Goal: Information Seeking & Learning: Learn about a topic

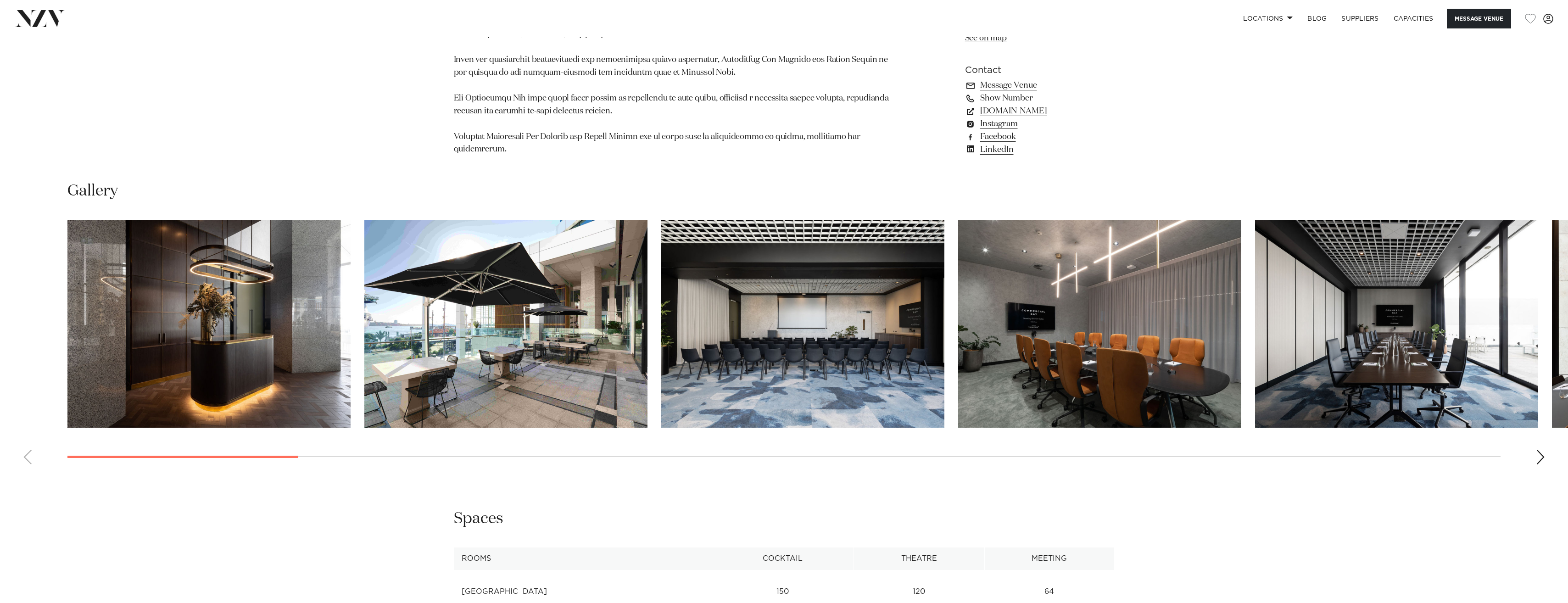
scroll to position [1302, 0]
click at [1538, 449] on div "Next slide" at bounding box center [1540, 456] width 9 height 15
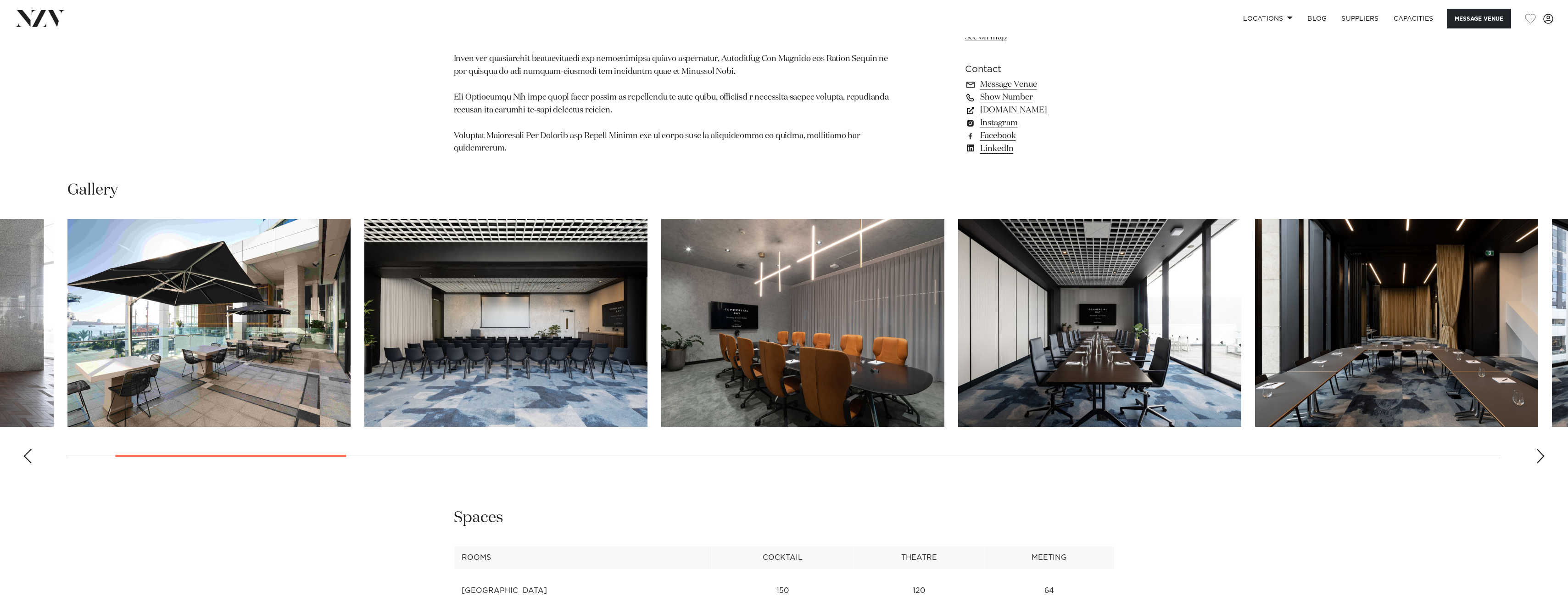
click at [1538, 449] on div "Next slide" at bounding box center [1540, 456] width 9 height 15
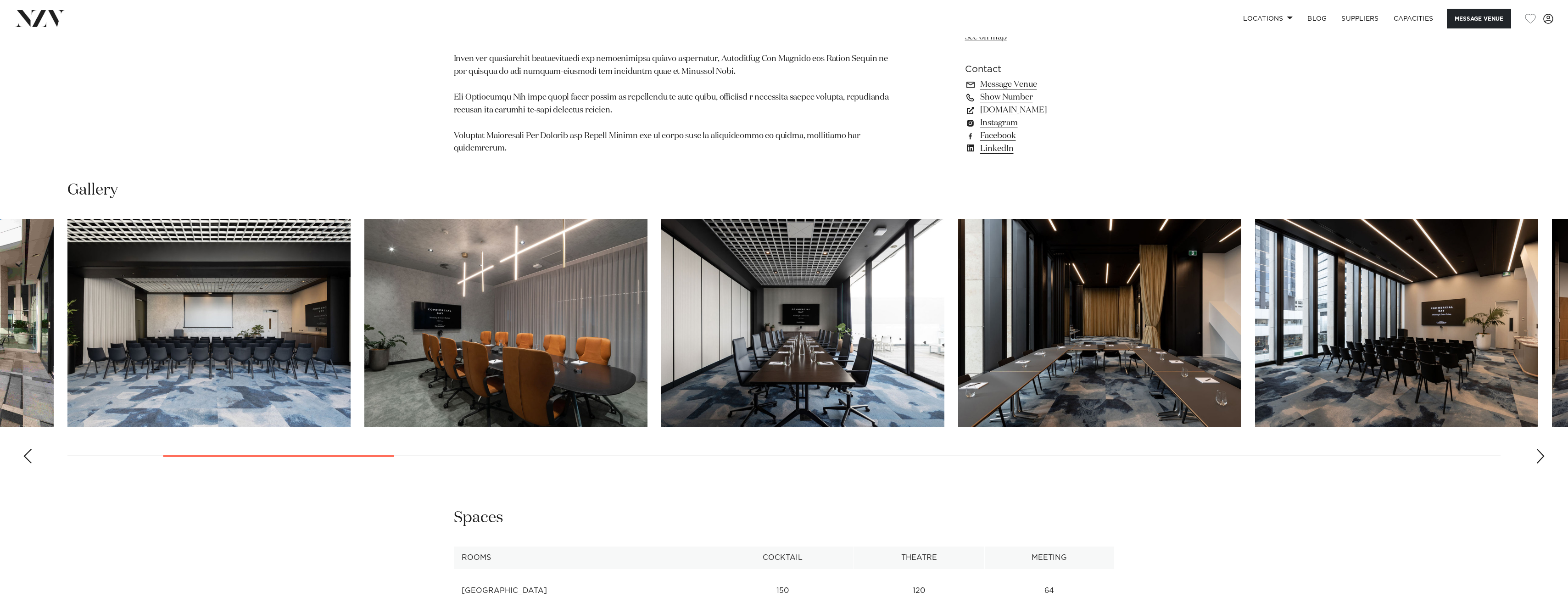
click at [1538, 449] on div "Next slide" at bounding box center [1540, 456] width 9 height 15
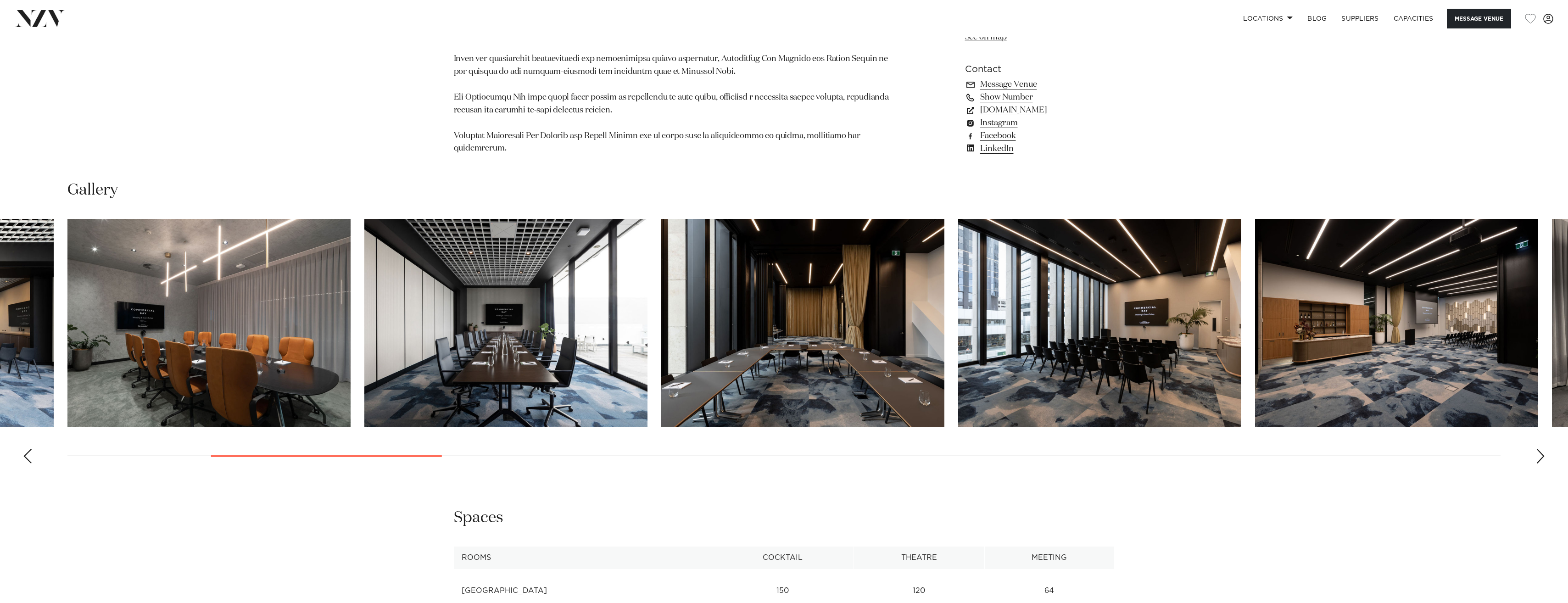
click at [1538, 449] on div "Next slide" at bounding box center [1540, 456] width 9 height 15
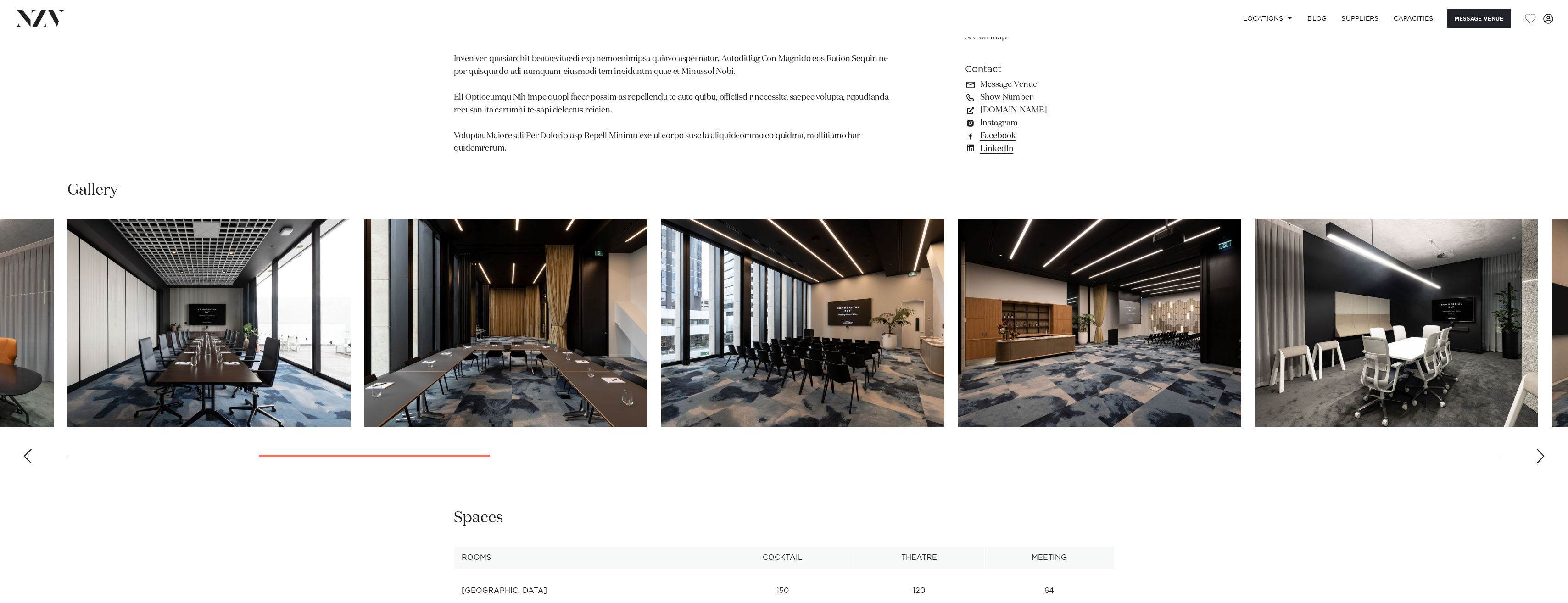
click at [1538, 449] on div "Next slide" at bounding box center [1540, 456] width 9 height 15
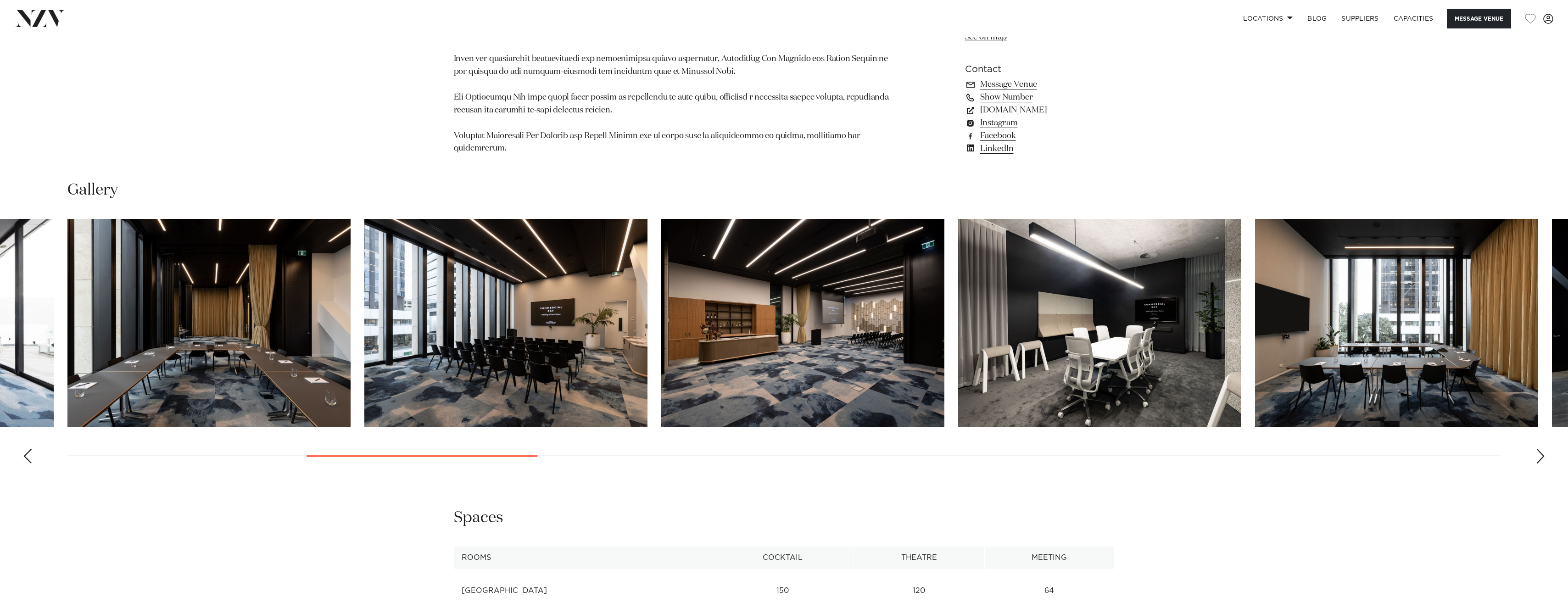
click at [890, 339] on img "8 / 30" at bounding box center [802, 323] width 283 height 208
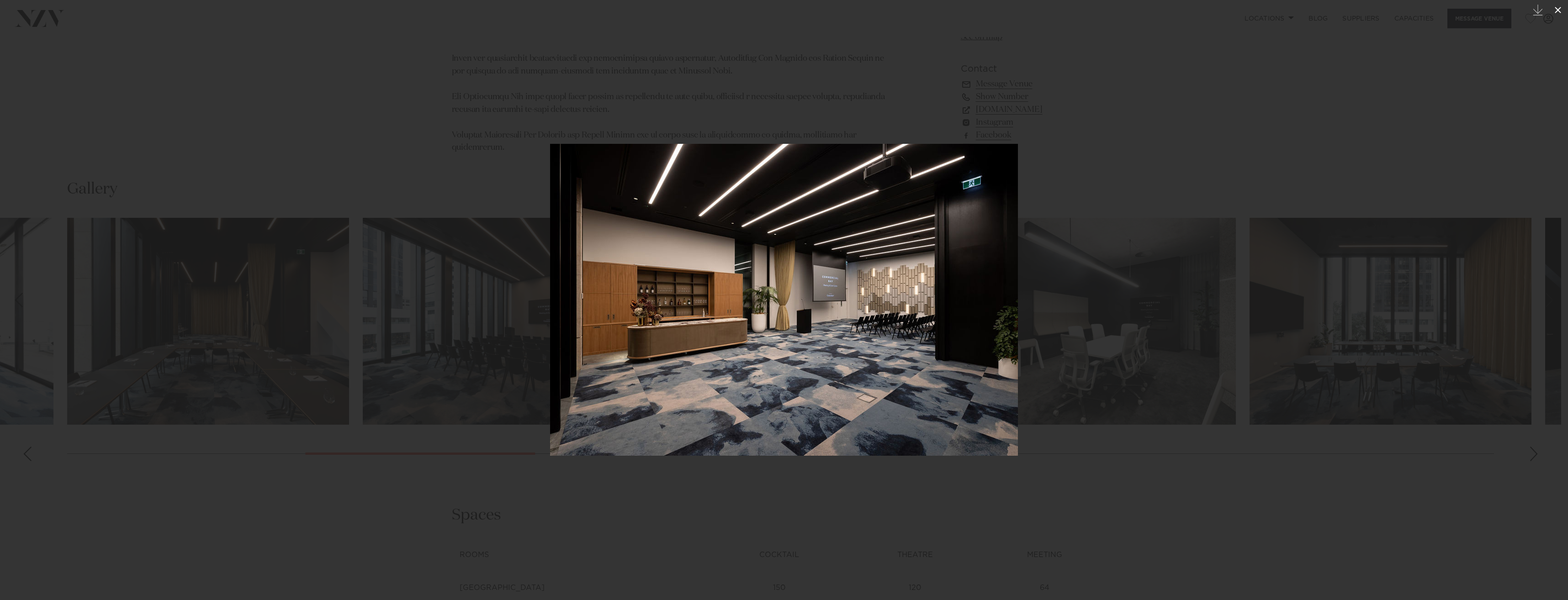
click at [1555, 15] on icon at bounding box center [1557, 10] width 11 height 11
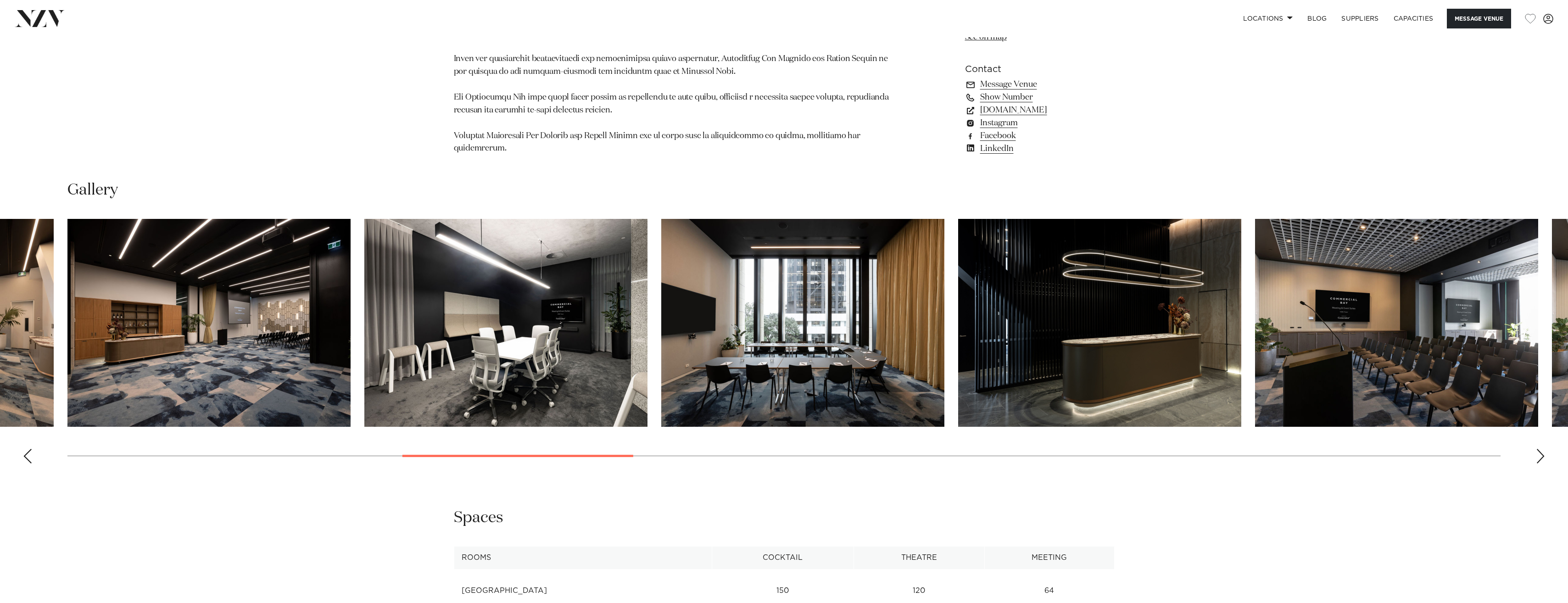
click at [577, 338] on img "9 / 30" at bounding box center [506, 323] width 283 height 208
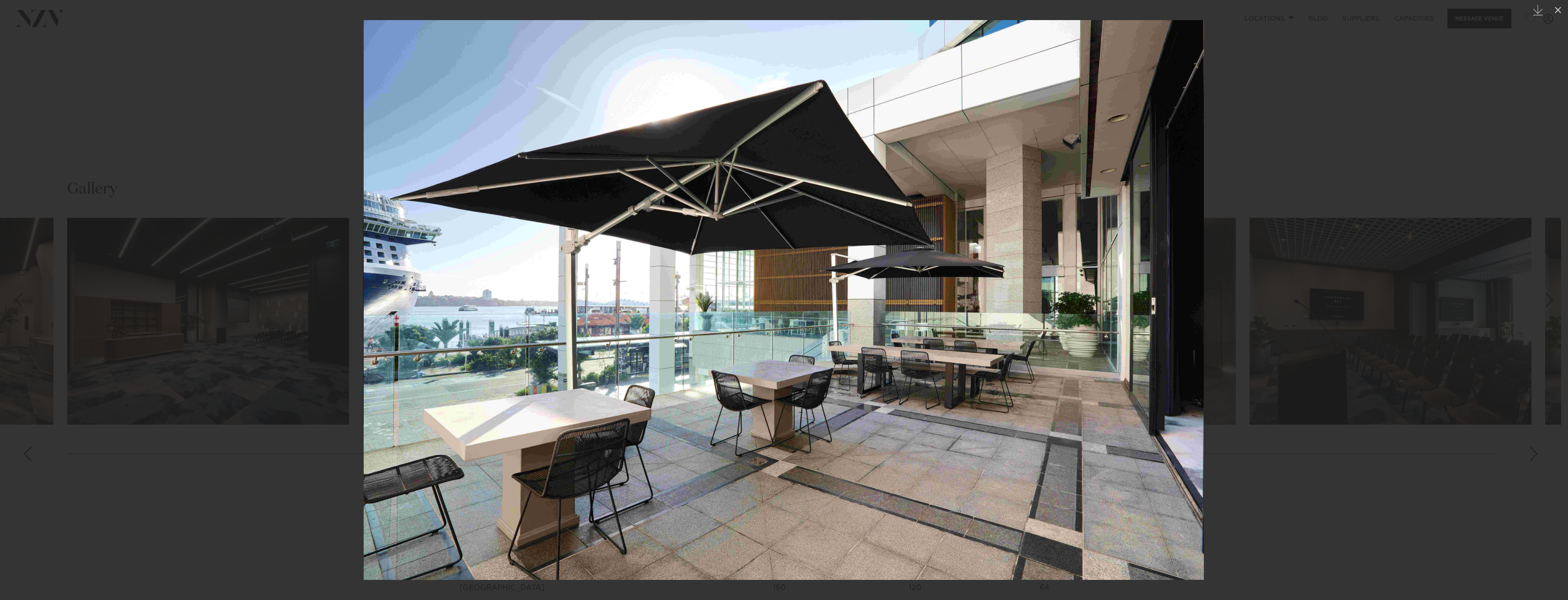
click at [29, 440] on div at bounding box center [784, 300] width 1568 height 600
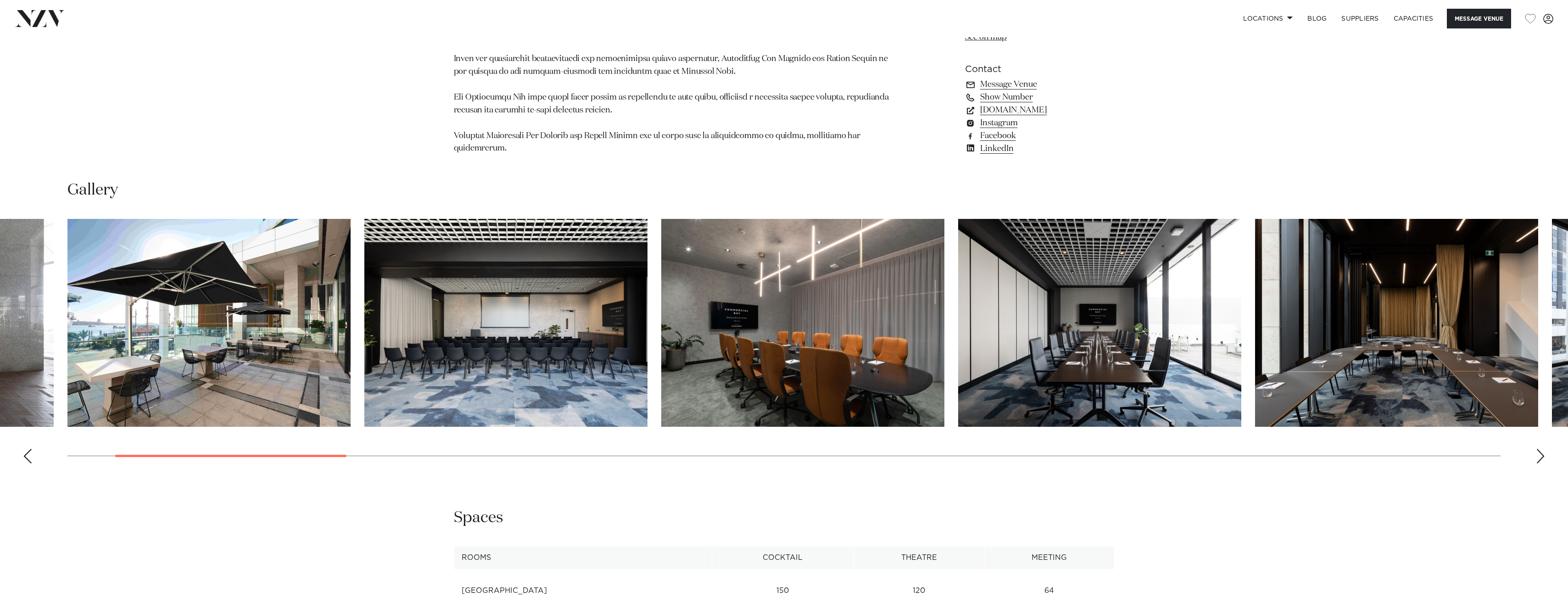
click at [495, 344] on img "3 / 30" at bounding box center [506, 323] width 283 height 208
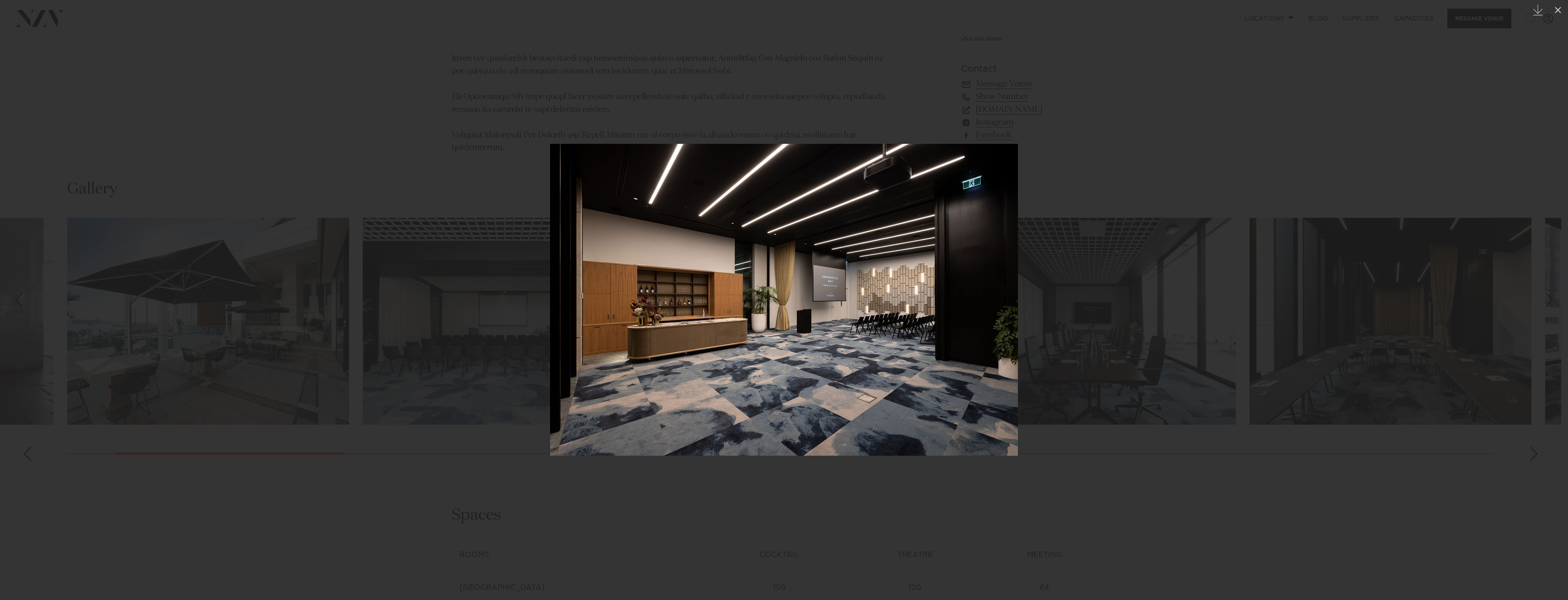
click at [1355, 192] on div at bounding box center [784, 300] width 1568 height 600
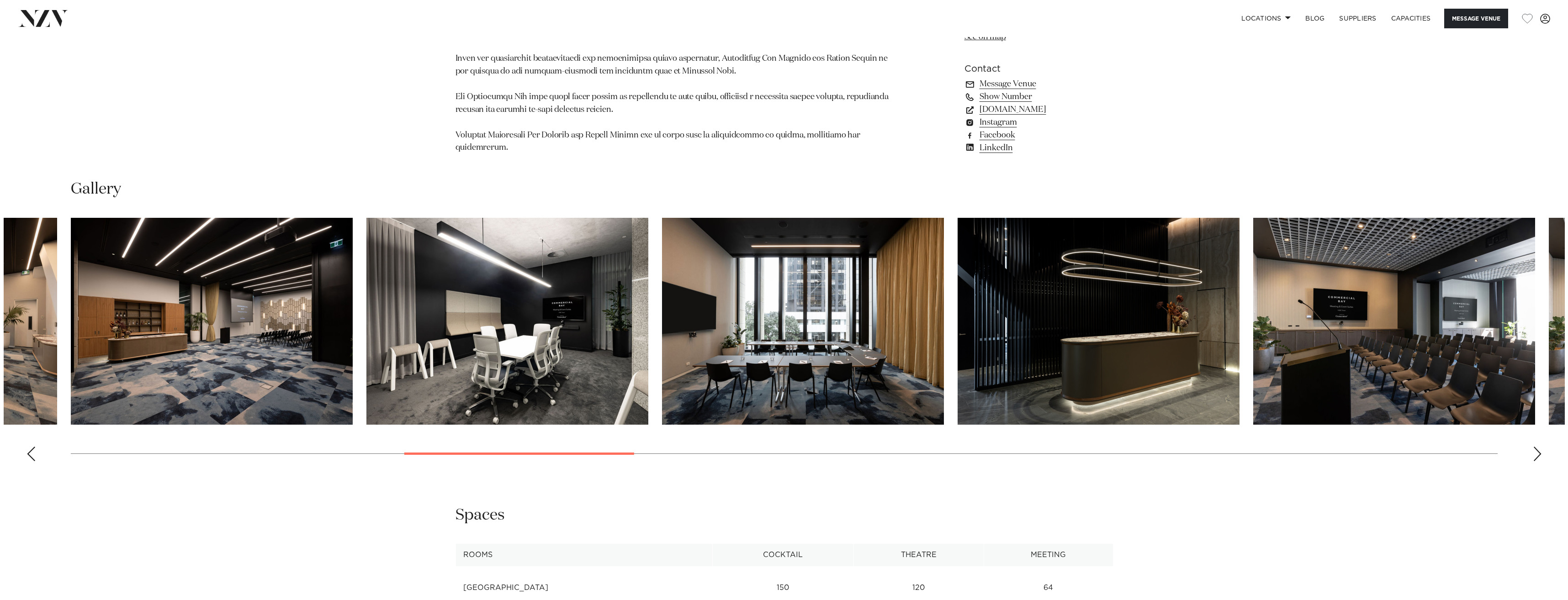
scroll to position [1298, 0]
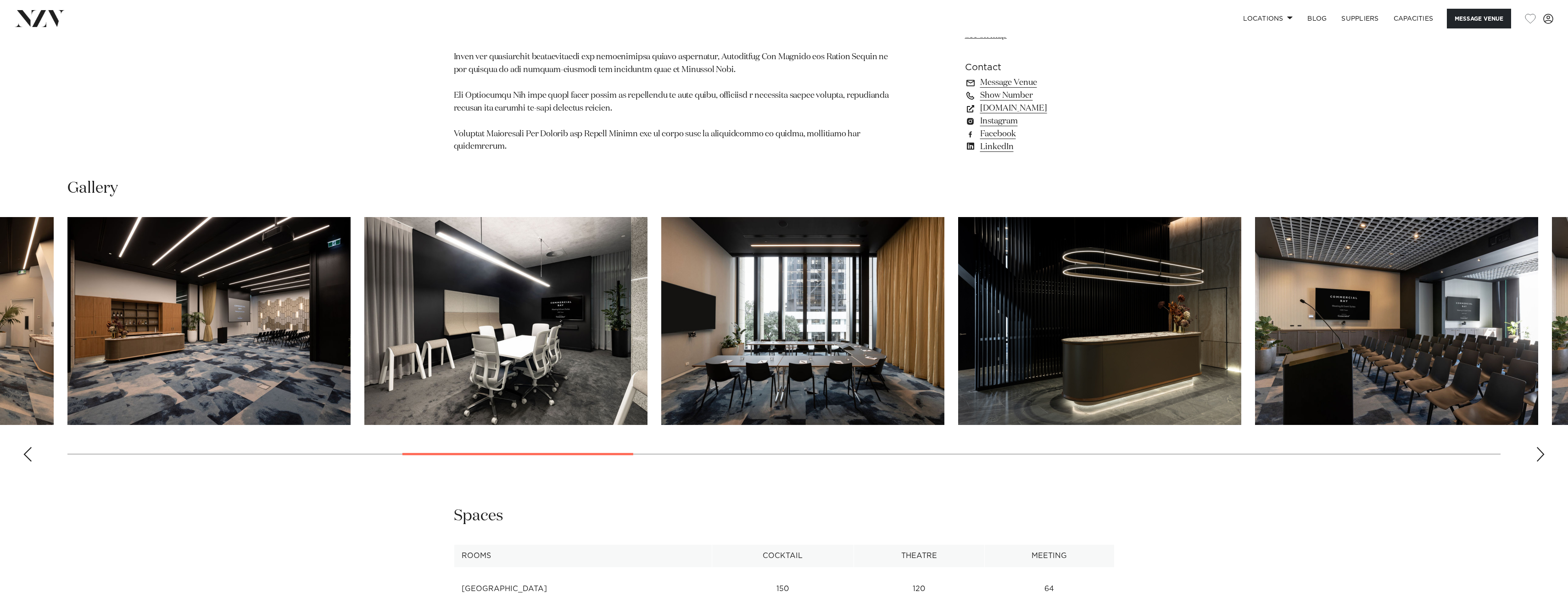
click at [1534, 441] on swiper-container at bounding box center [784, 343] width 1568 height 252
click at [1540, 447] on div "Next slide" at bounding box center [1540, 454] width 9 height 15
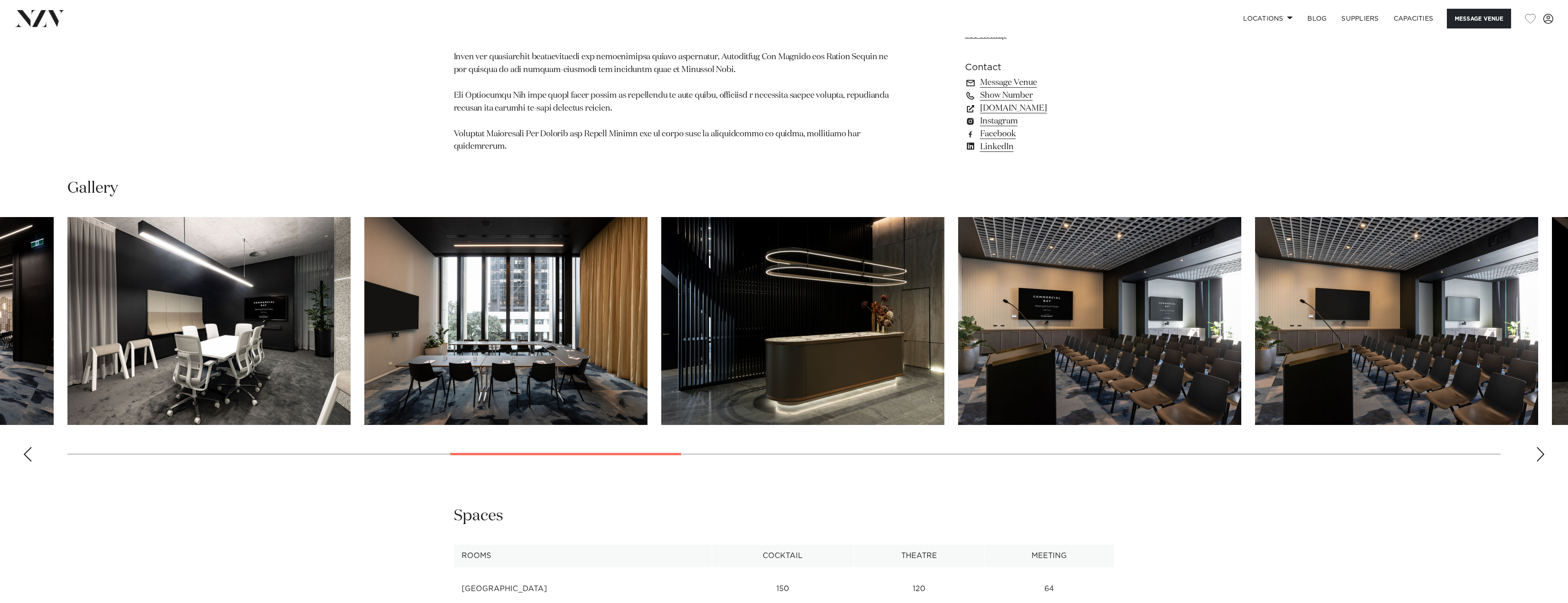
click at [1540, 447] on div "Next slide" at bounding box center [1540, 454] width 9 height 15
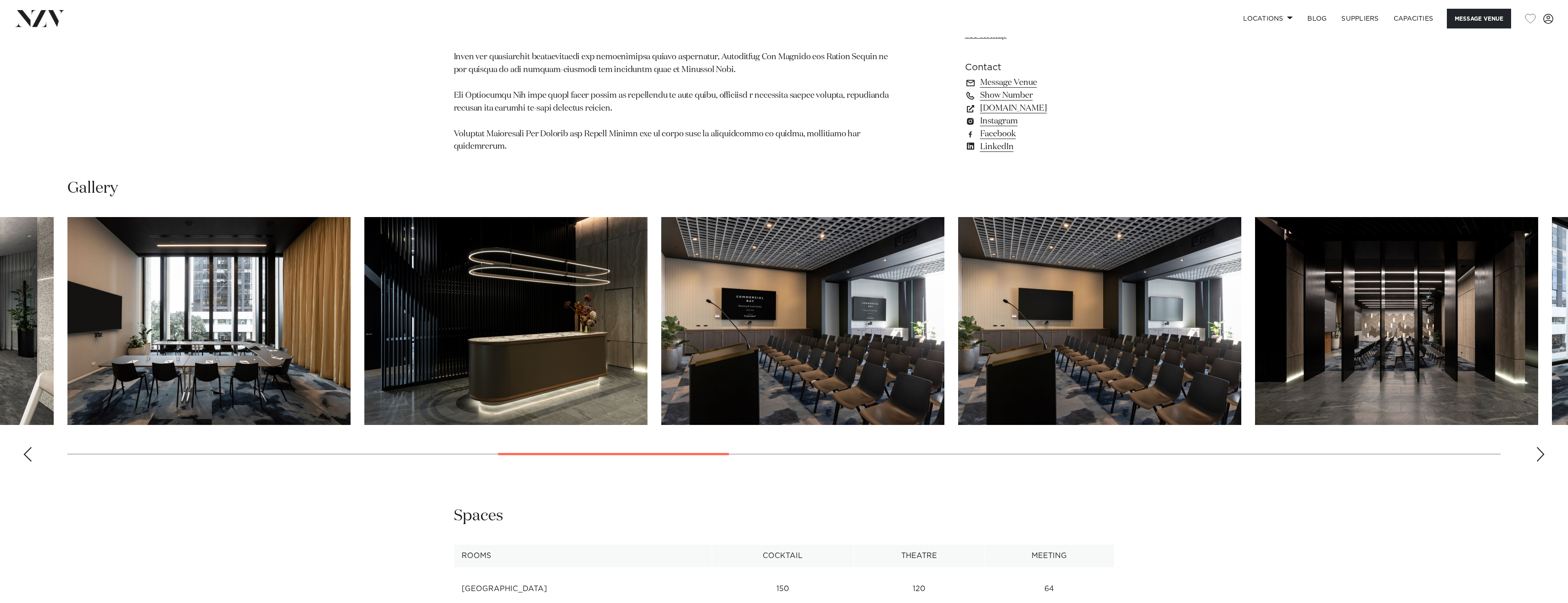
click at [1540, 447] on div "Next slide" at bounding box center [1540, 454] width 9 height 15
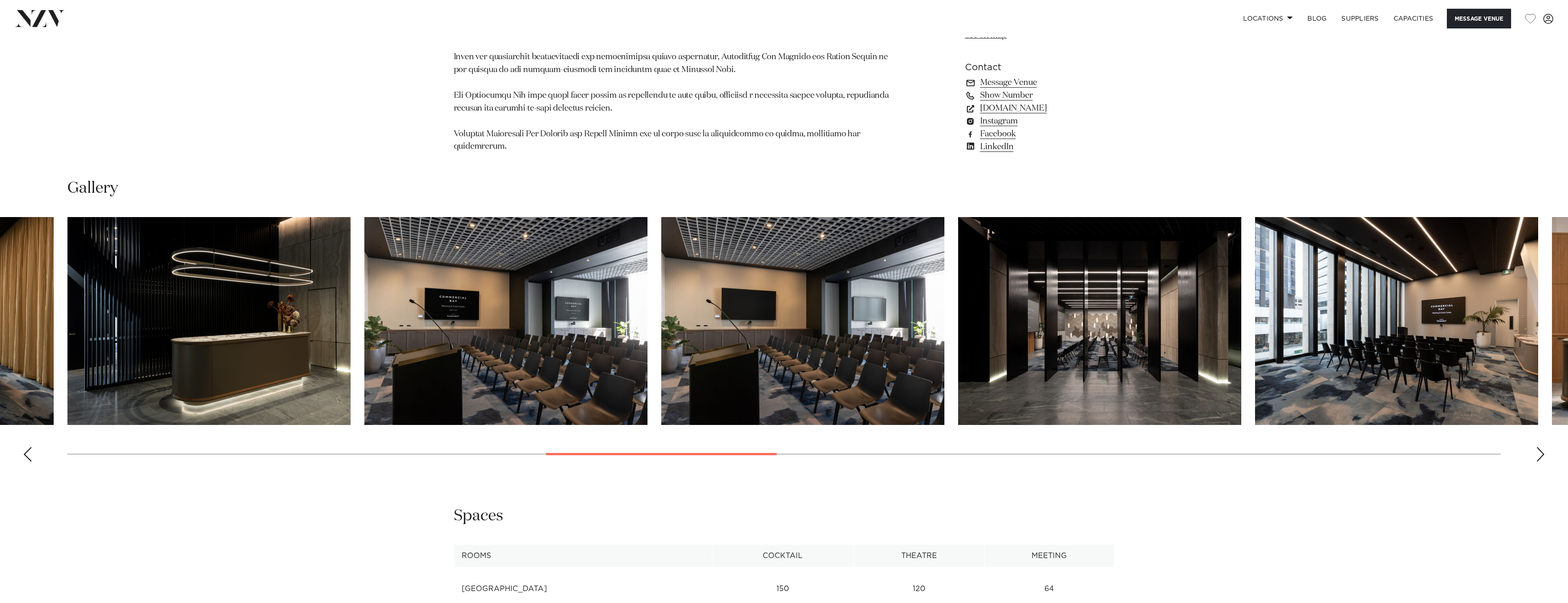
click at [1242, 338] on swiper-container at bounding box center [784, 343] width 1568 height 252
click at [1153, 302] on img "14 / 30" at bounding box center [1099, 321] width 283 height 208
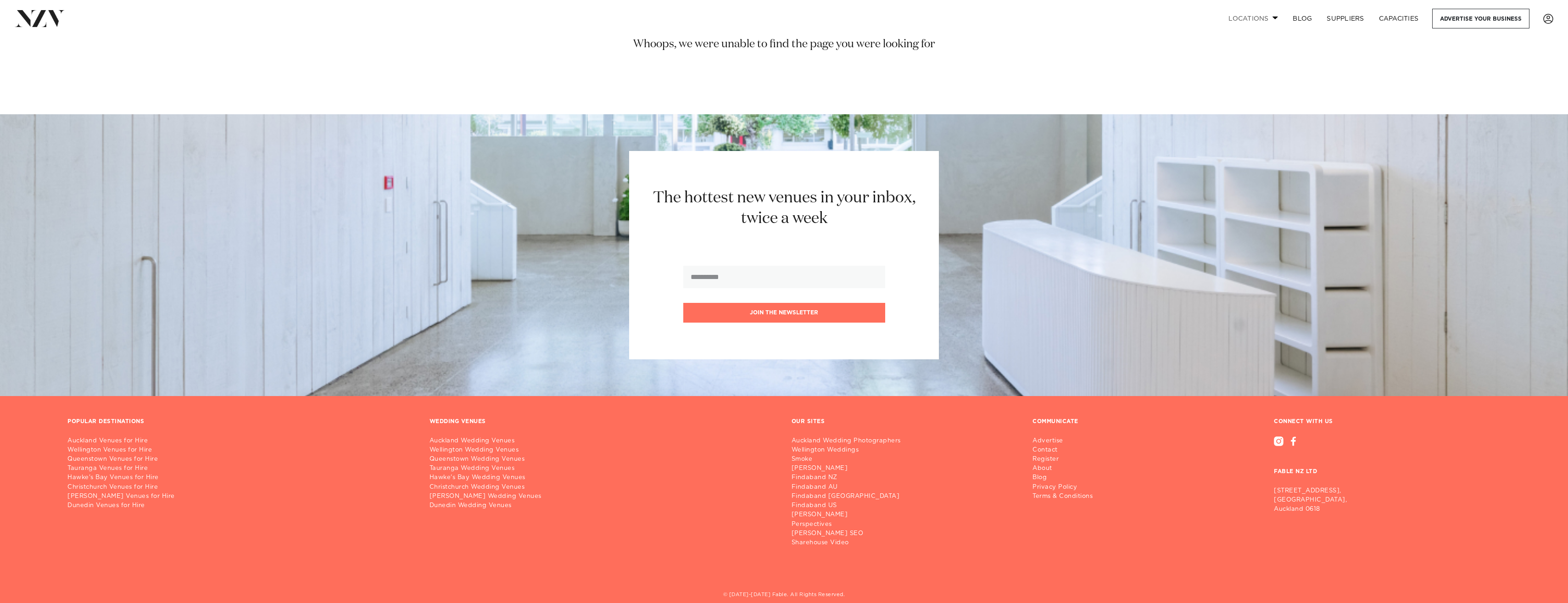
click at [1259, 18] on link "Locations" at bounding box center [1253, 19] width 64 height 20
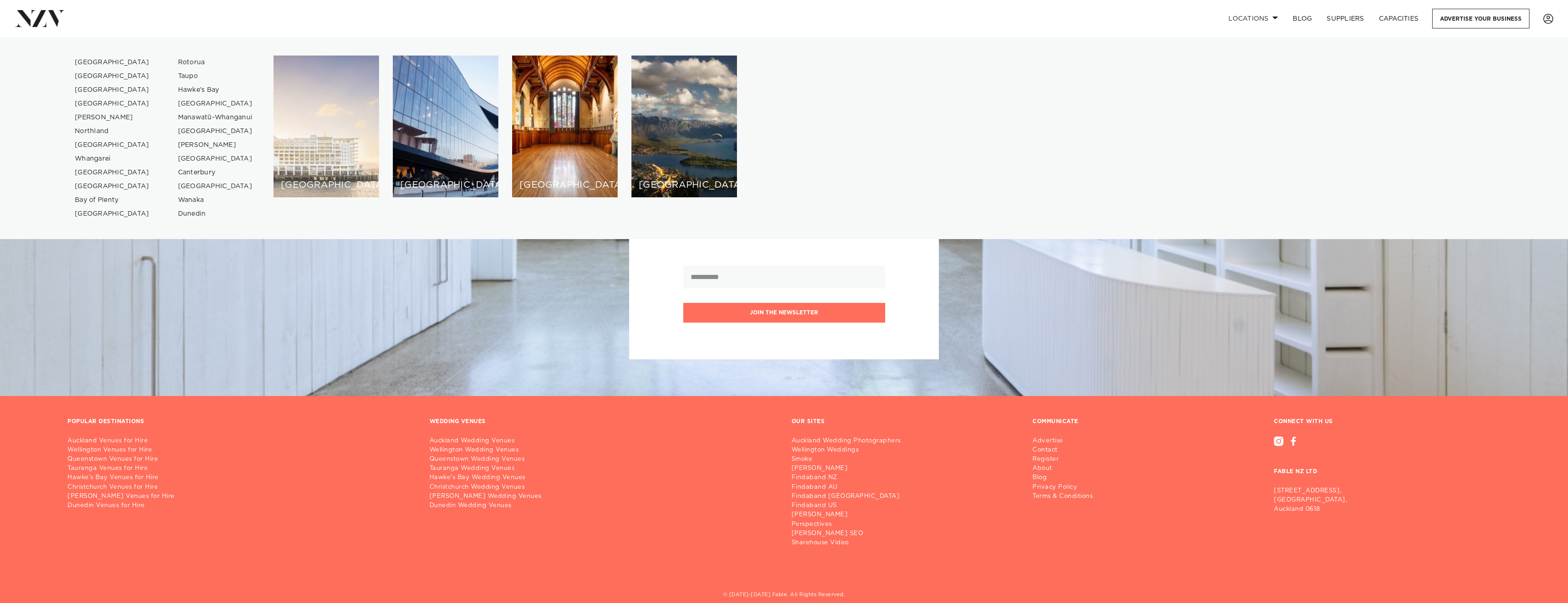
click at [317, 112] on div "[GEOGRAPHIC_DATA]" at bounding box center [327, 127] width 106 height 142
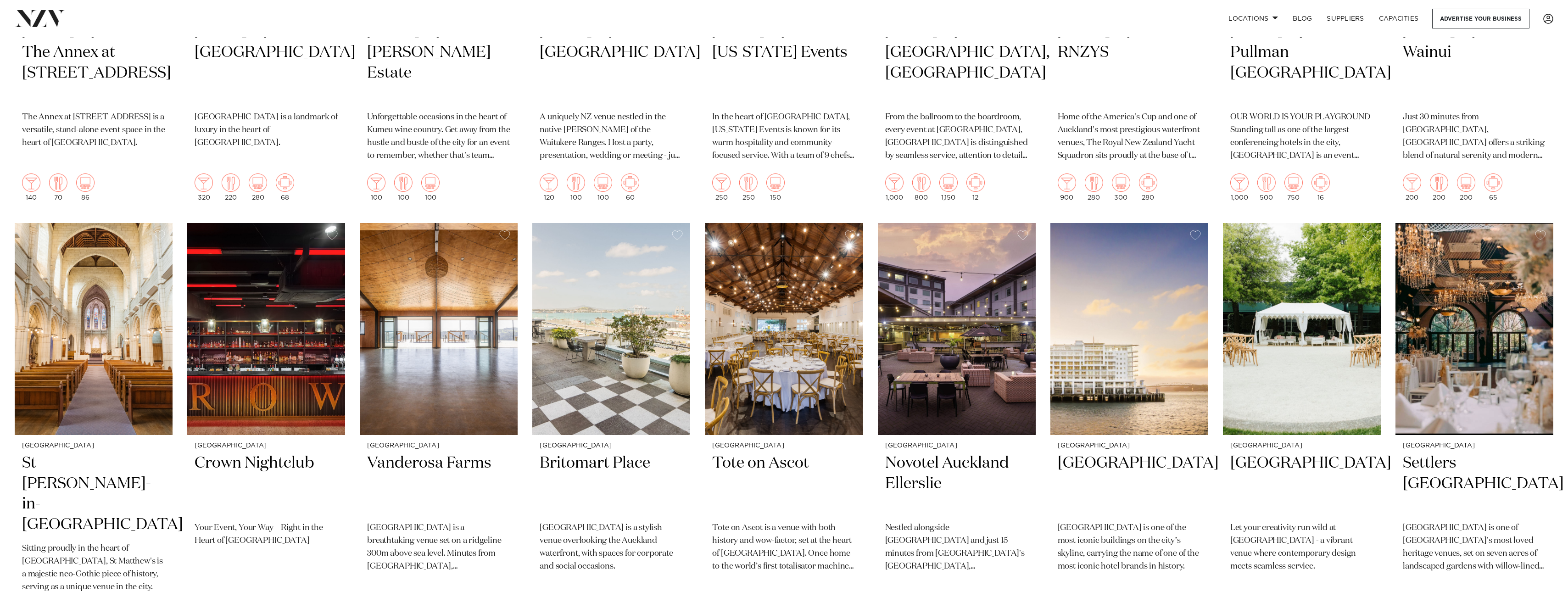
scroll to position [1010, 0]
click at [607, 384] on img at bounding box center [612, 329] width 158 height 212
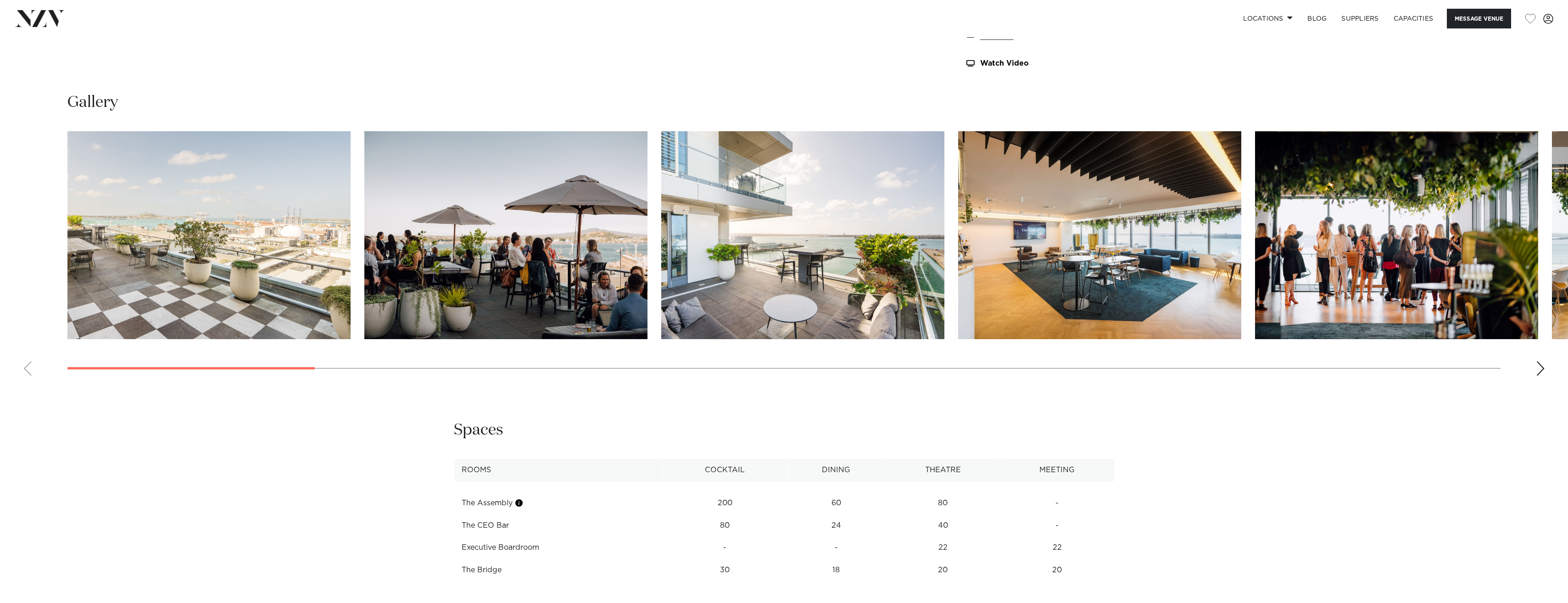
scroll to position [1210, 0]
click at [1536, 370] on div "Next slide" at bounding box center [1540, 368] width 9 height 15
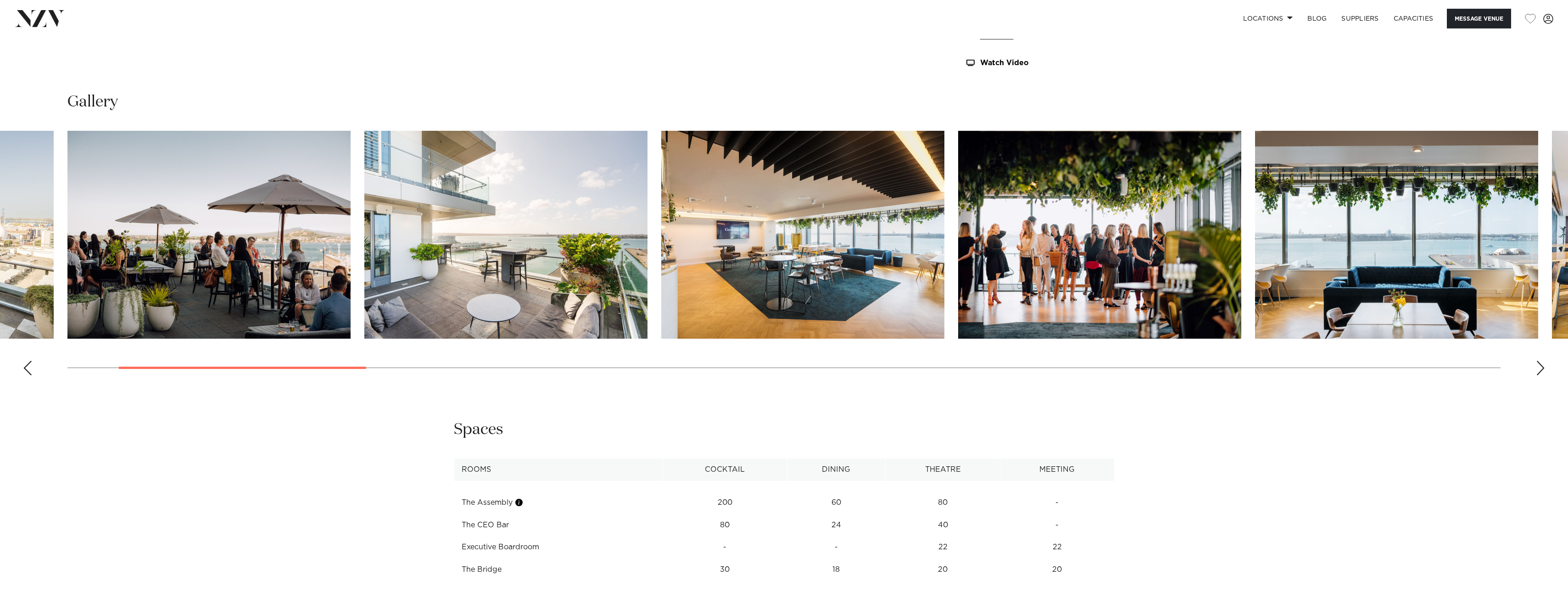
click at [1536, 370] on div "Next slide" at bounding box center [1540, 368] width 9 height 15
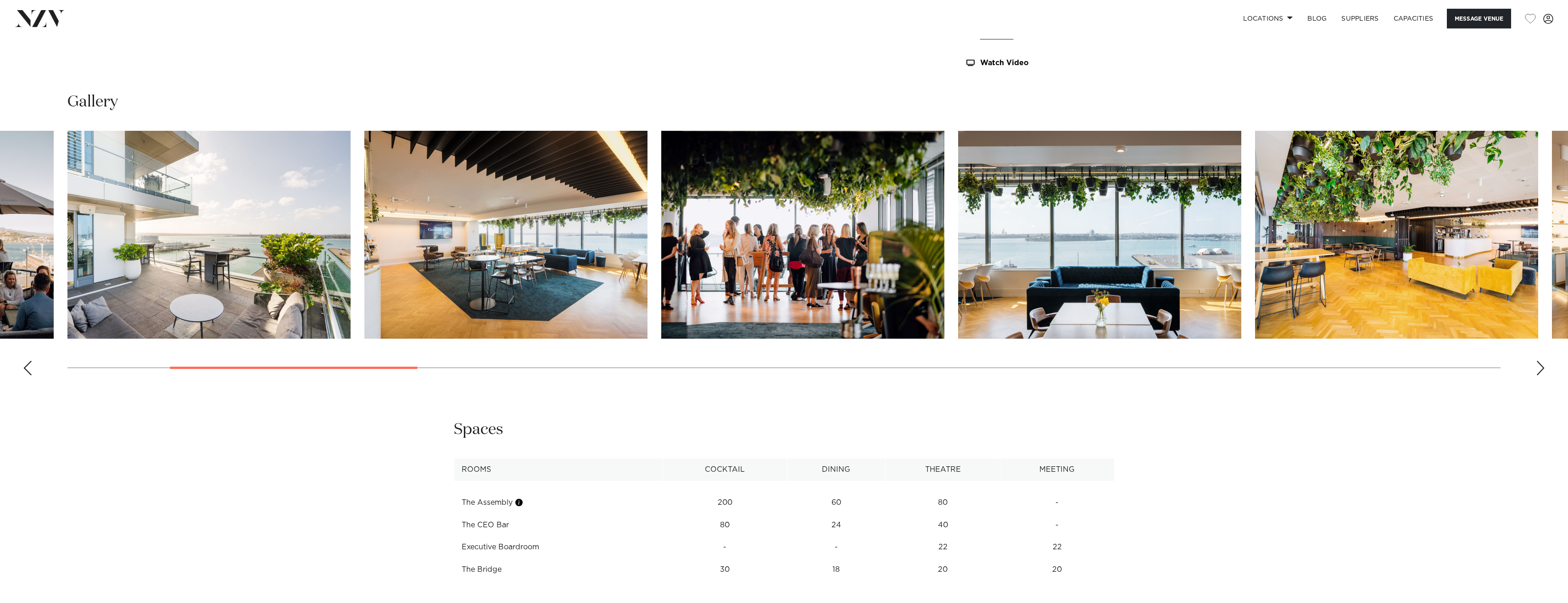
click at [1438, 249] on img "7 / 28" at bounding box center [1396, 235] width 283 height 208
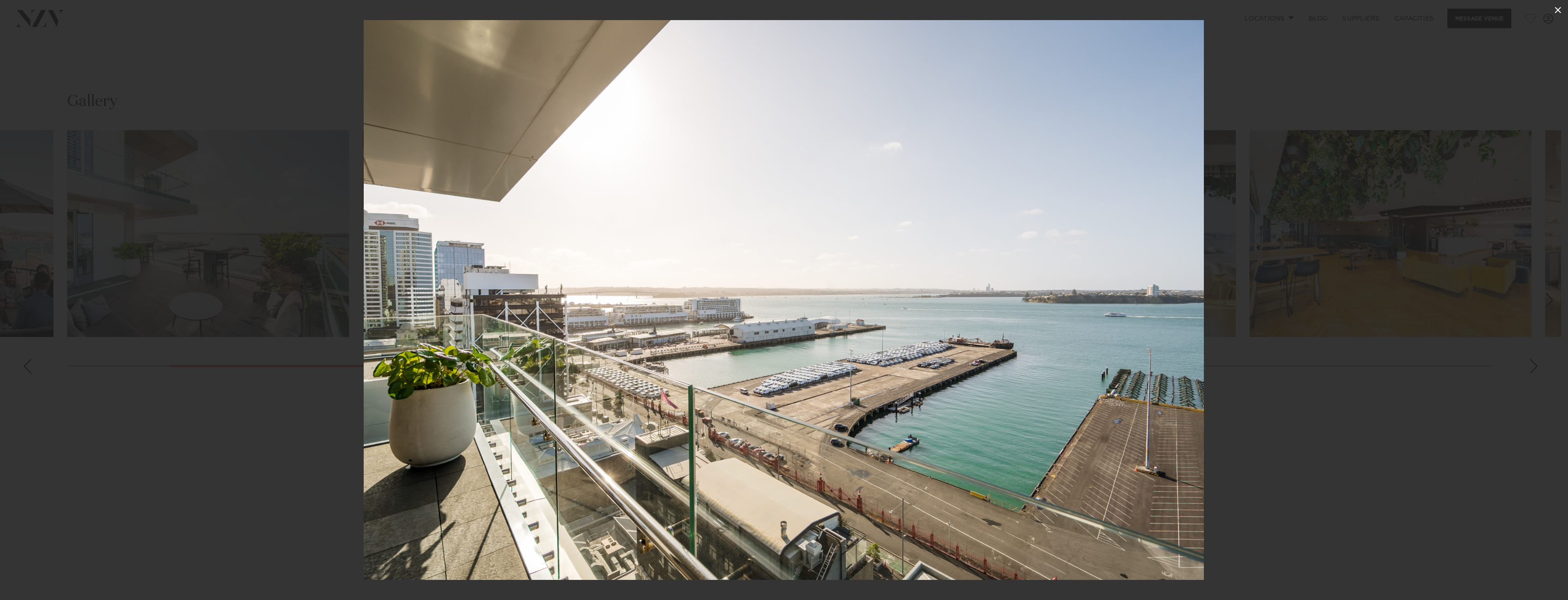
click at [1556, 8] on icon at bounding box center [1557, 10] width 11 height 11
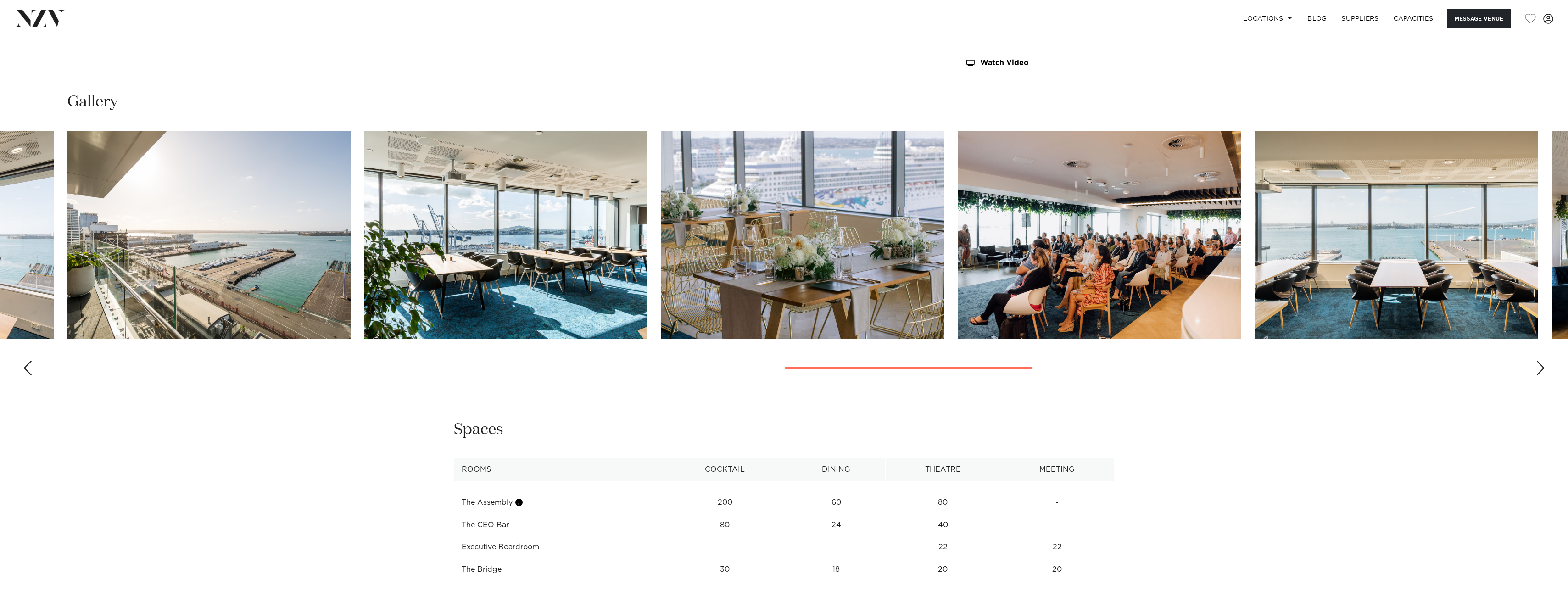
click at [1538, 375] on div "Next slide" at bounding box center [1540, 368] width 9 height 15
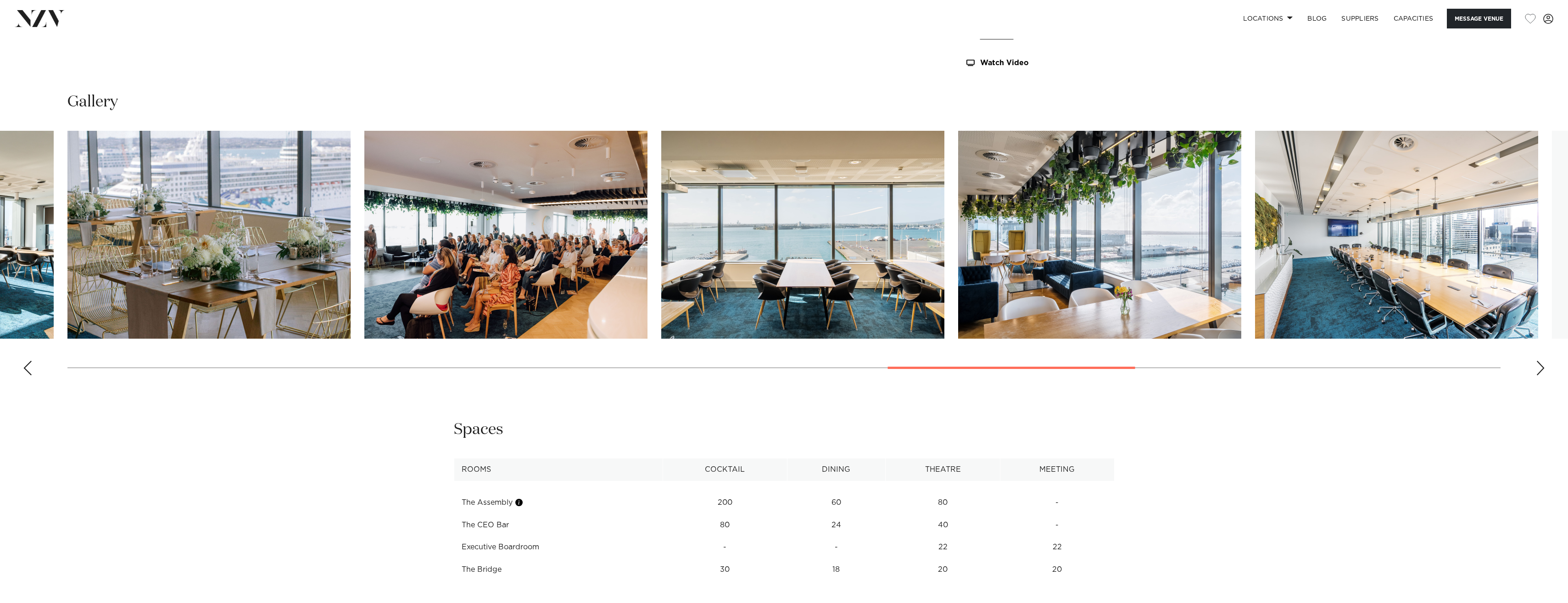
click at [1538, 375] on div "Next slide" at bounding box center [1540, 368] width 9 height 15
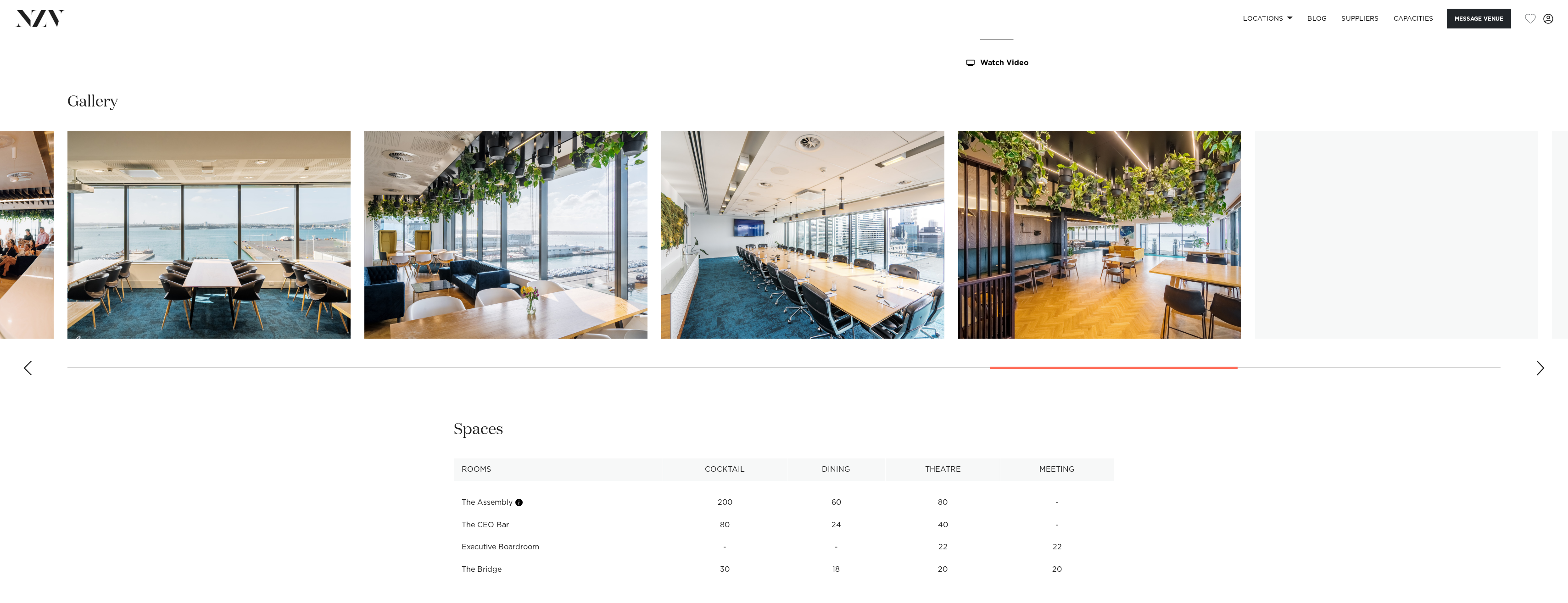
click at [1538, 375] on div "Next slide" at bounding box center [1540, 368] width 9 height 15
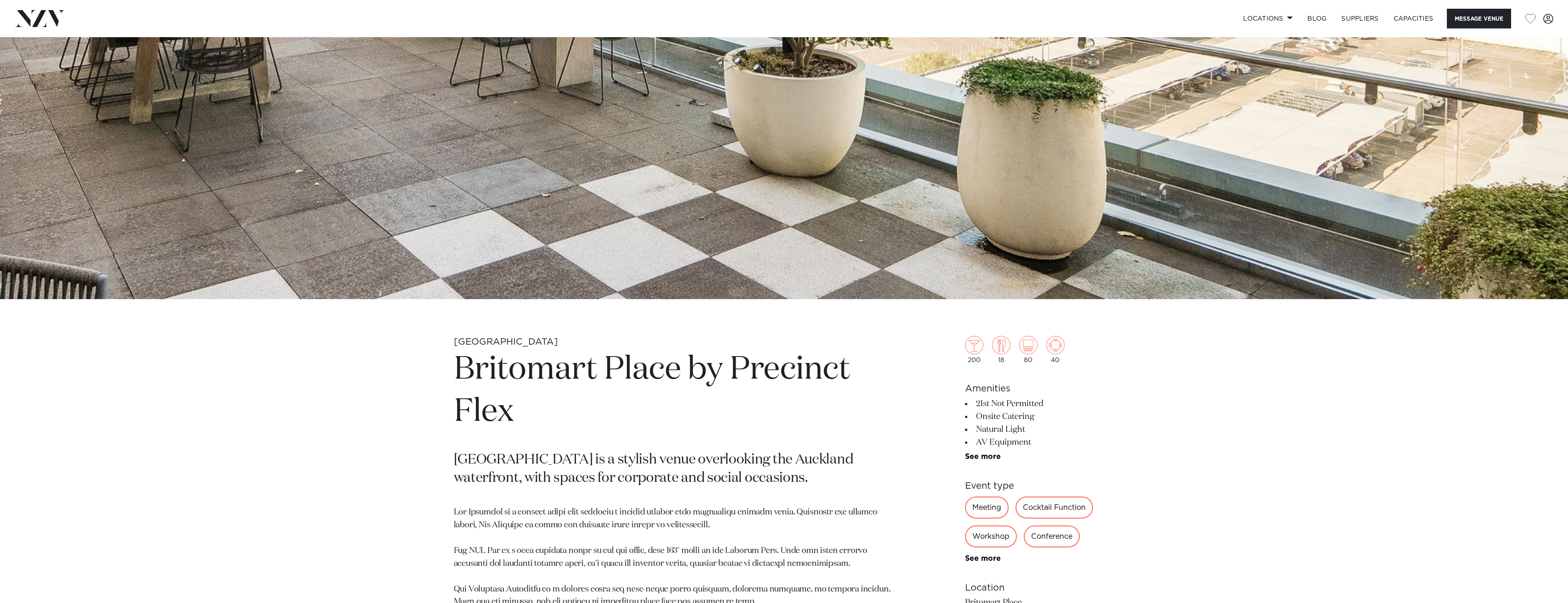
scroll to position [474, 0]
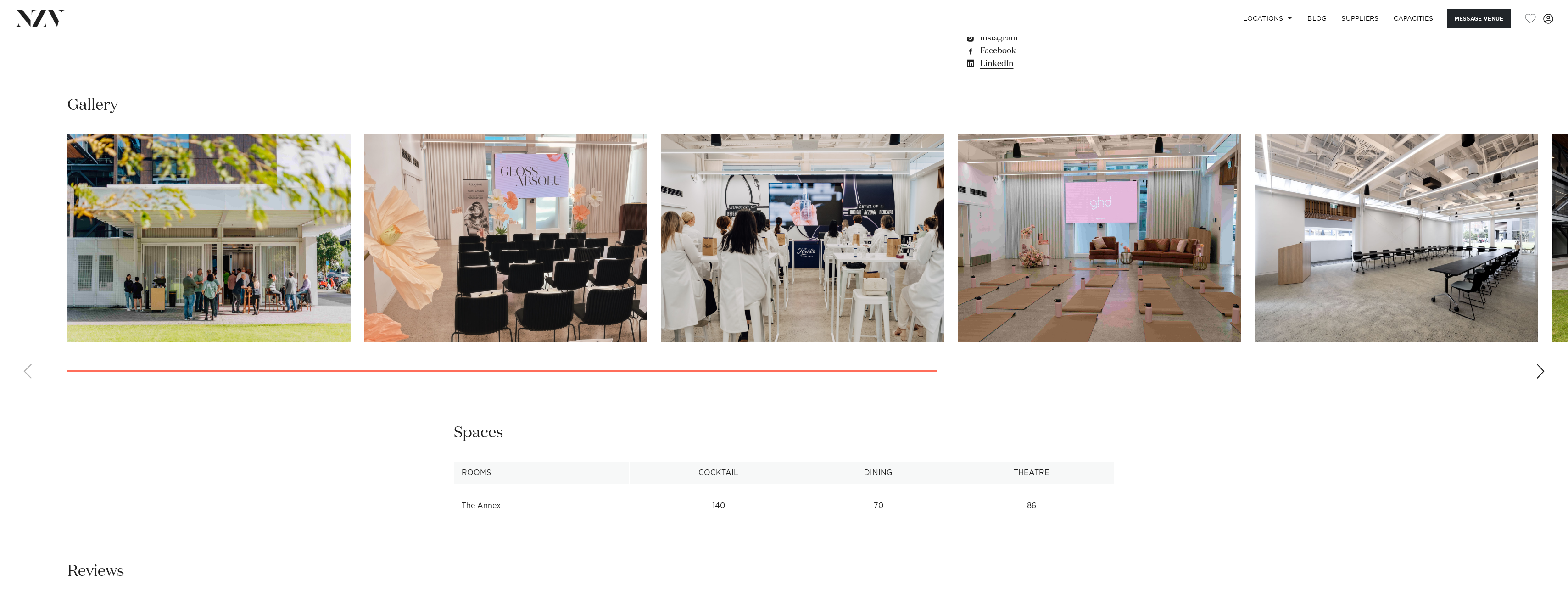
scroll to position [1143, 0]
click at [1537, 378] on div "Next slide" at bounding box center [1540, 371] width 9 height 15
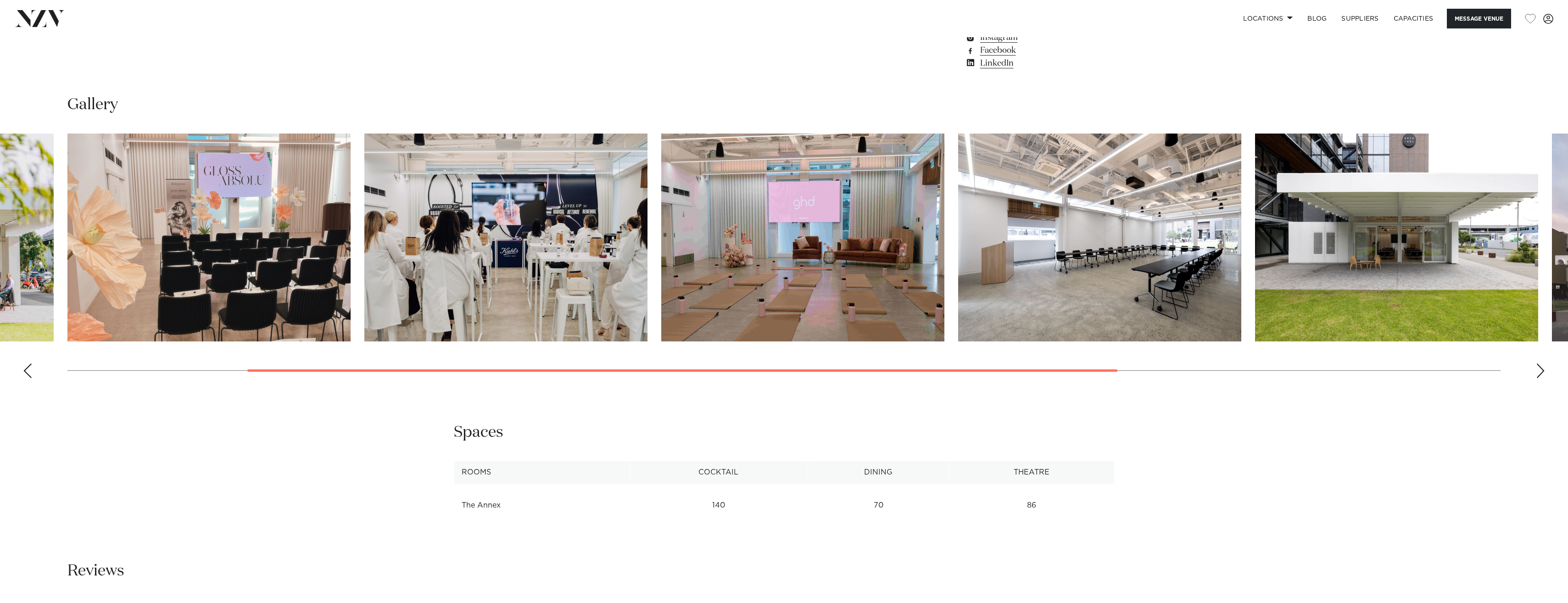
click at [1540, 378] on div "Next slide" at bounding box center [1540, 371] width 9 height 15
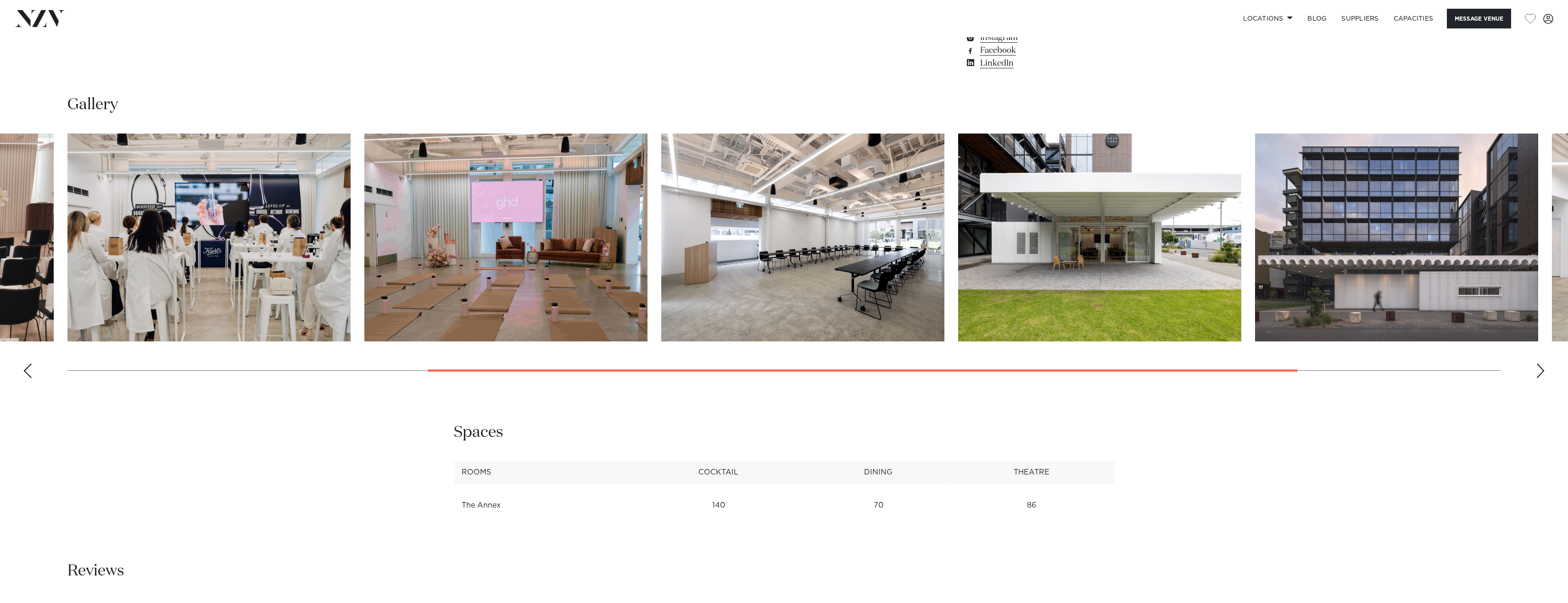
click at [1540, 378] on div "Next slide" at bounding box center [1540, 371] width 9 height 15
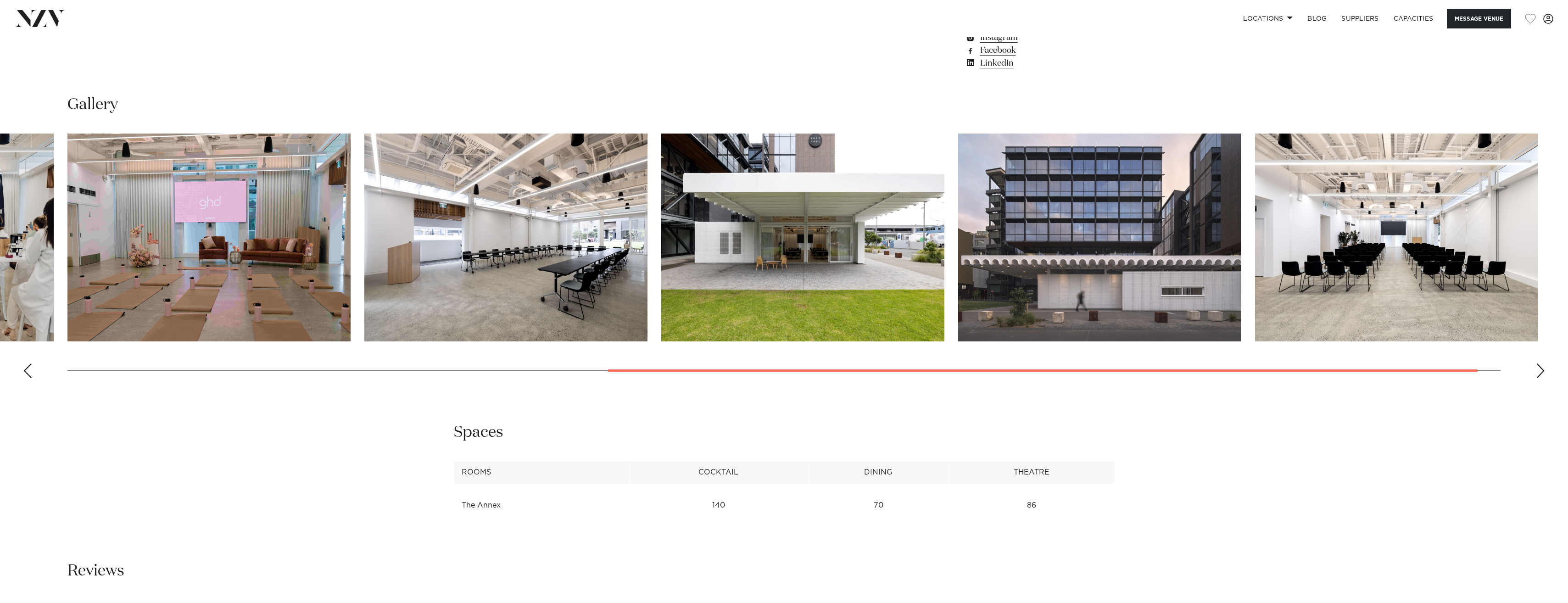
click at [1540, 378] on div "Next slide" at bounding box center [1540, 371] width 9 height 15
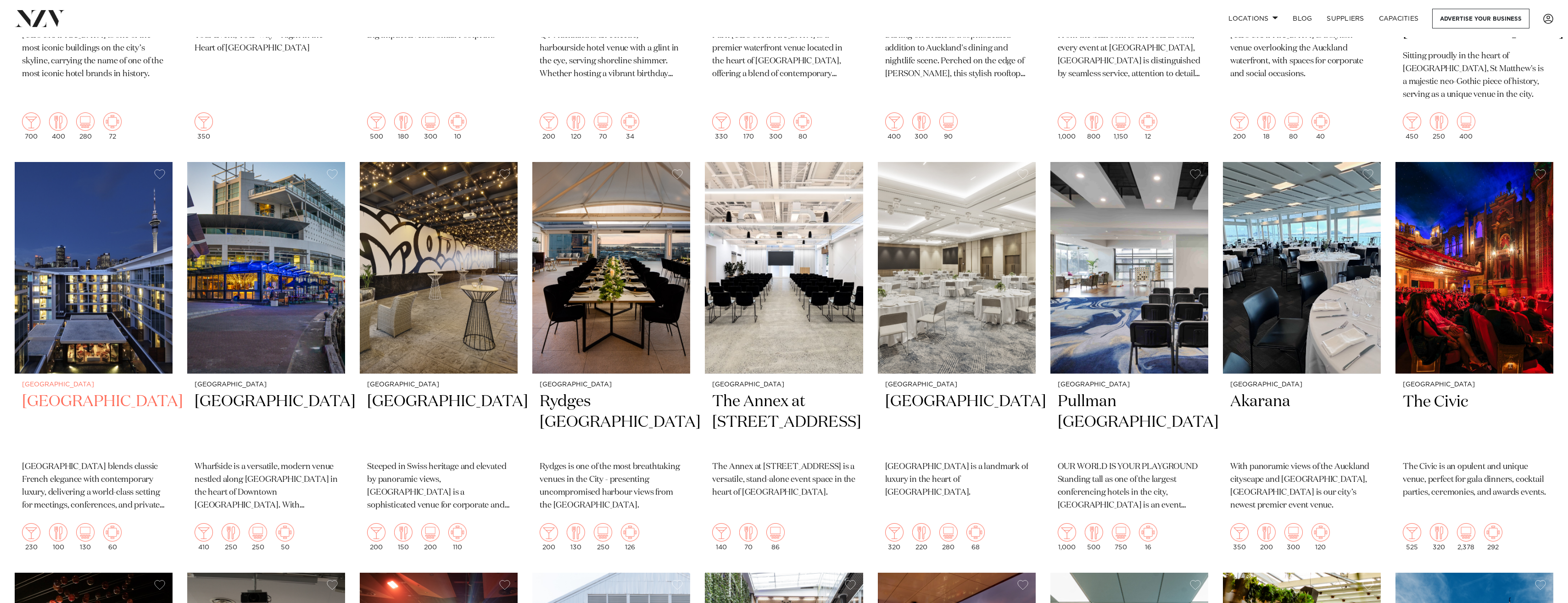
scroll to position [518, 0]
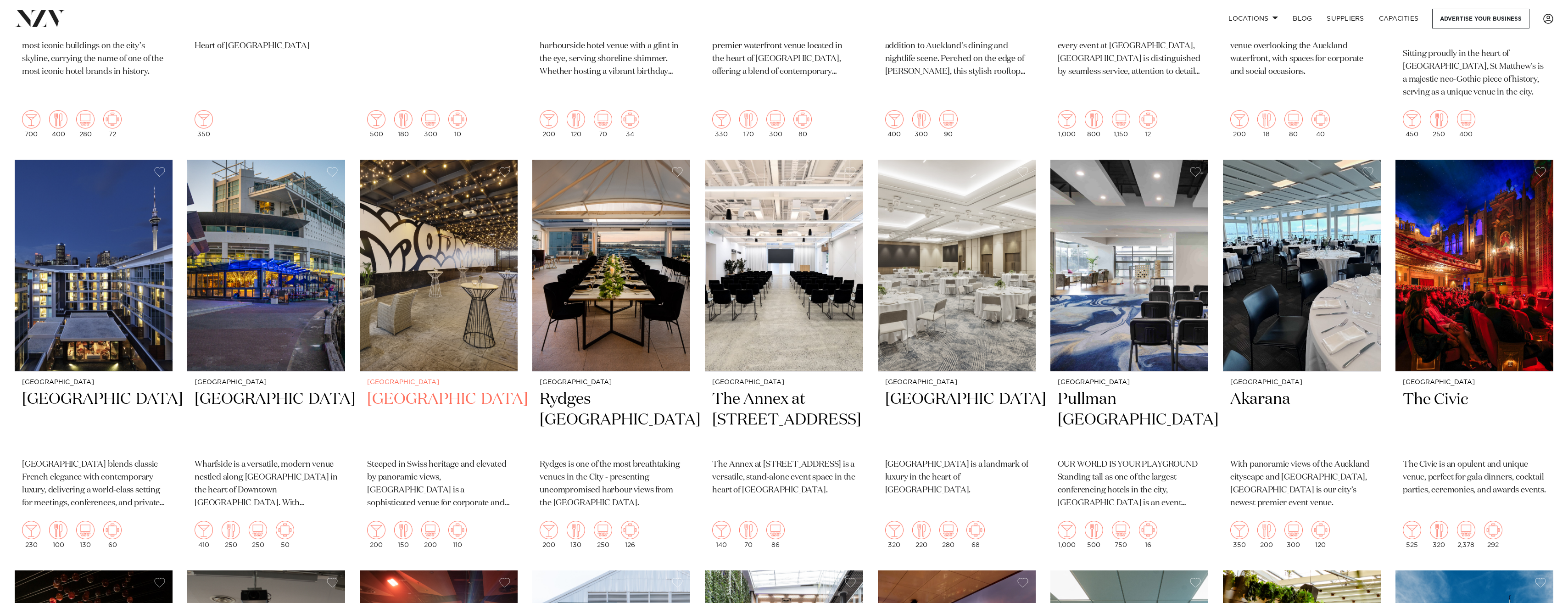
click at [373, 389] on h2 "[GEOGRAPHIC_DATA]" at bounding box center [438, 420] width 143 height 62
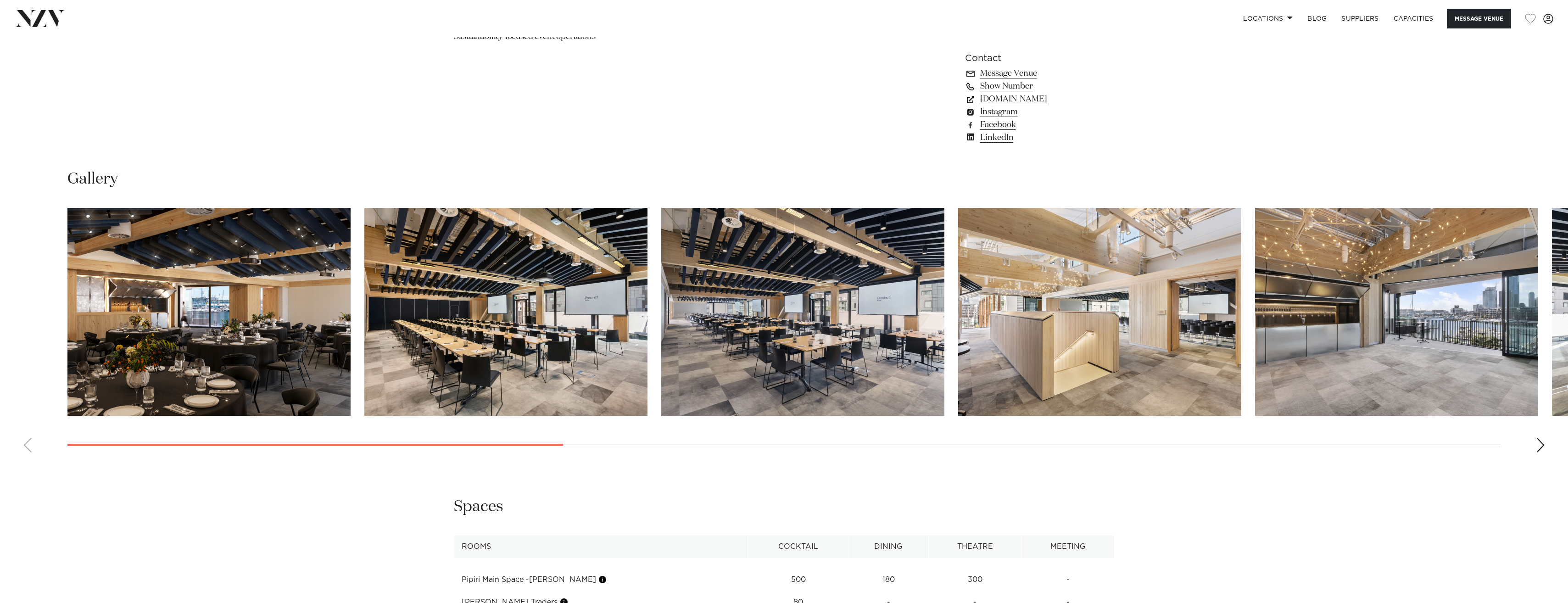
scroll to position [1108, 0]
click at [1539, 445] on div "Next slide" at bounding box center [1540, 444] width 9 height 15
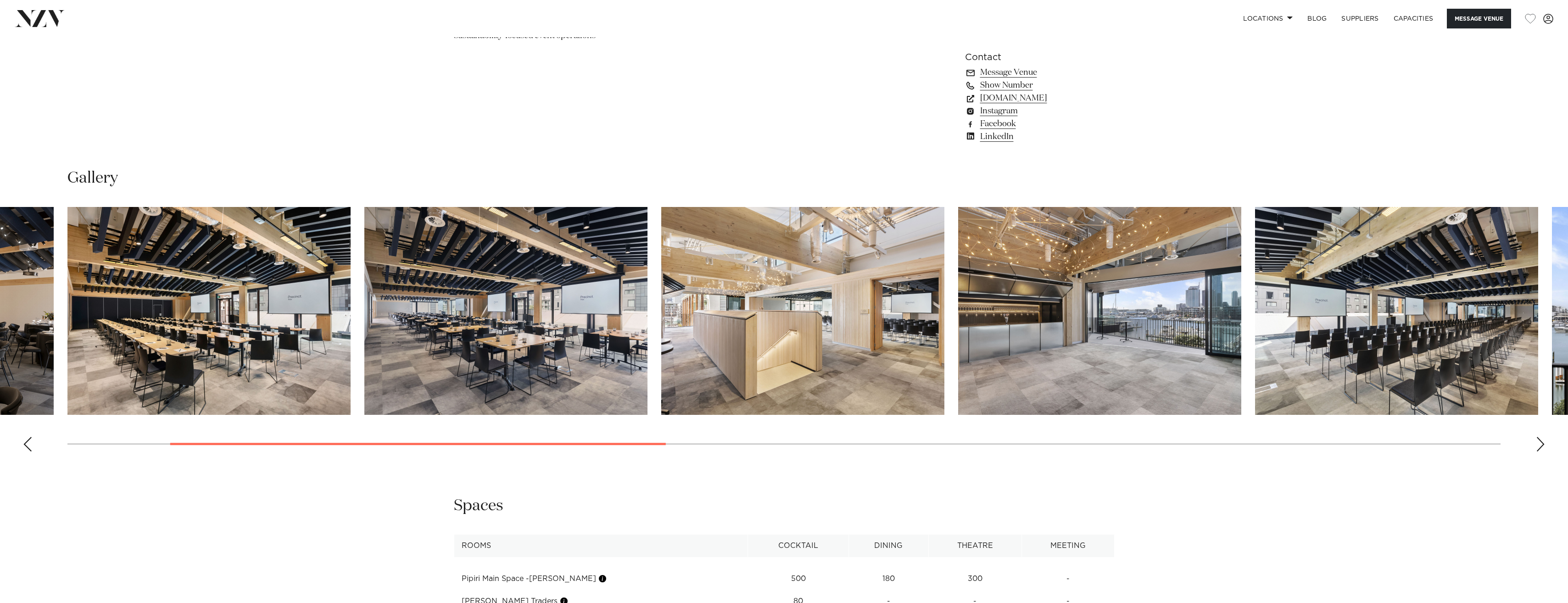
click at [551, 326] on img "3 / 14" at bounding box center [506, 311] width 283 height 208
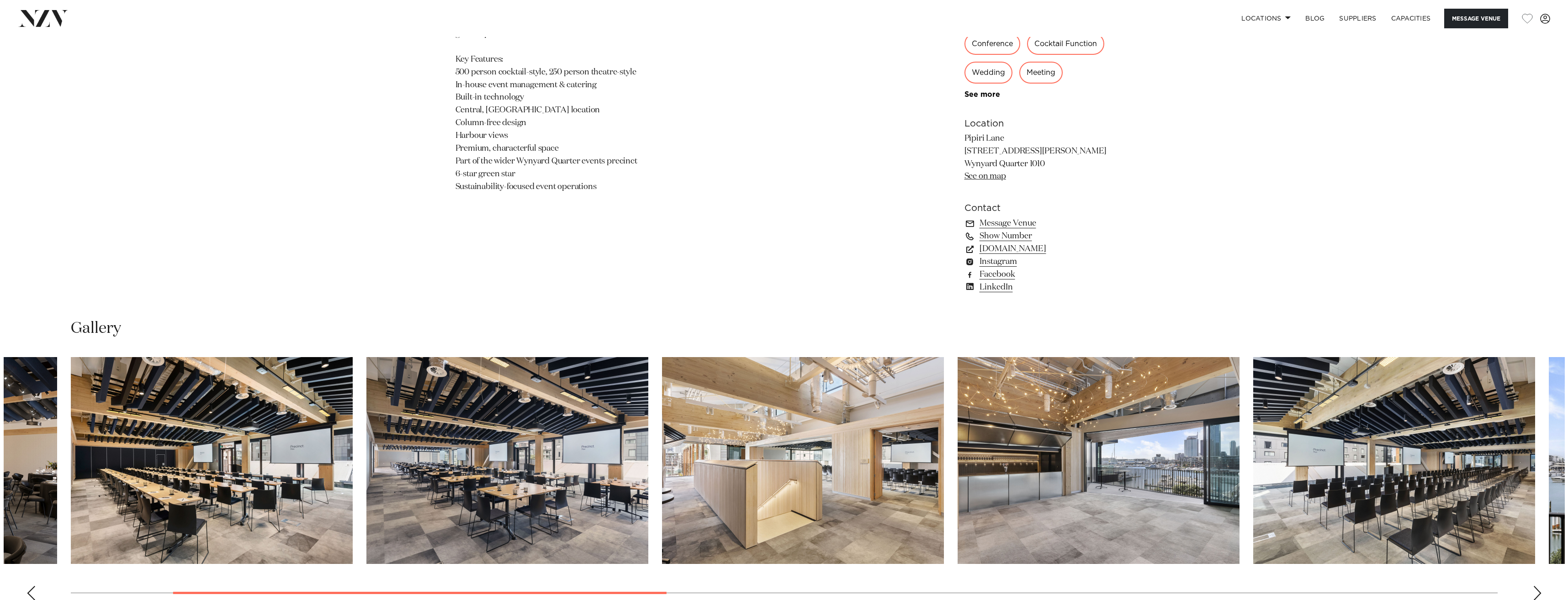
scroll to position [1152, 0]
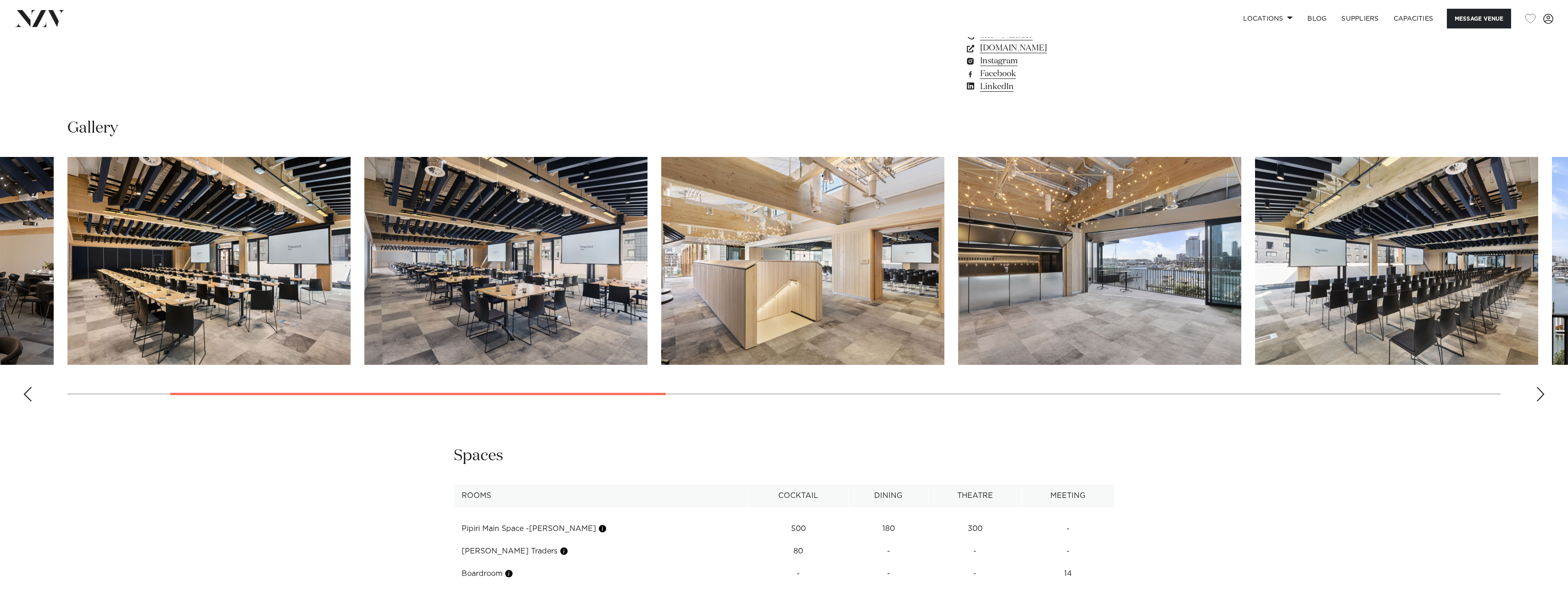
click at [326, 331] on img "2 / 14" at bounding box center [208, 261] width 283 height 208
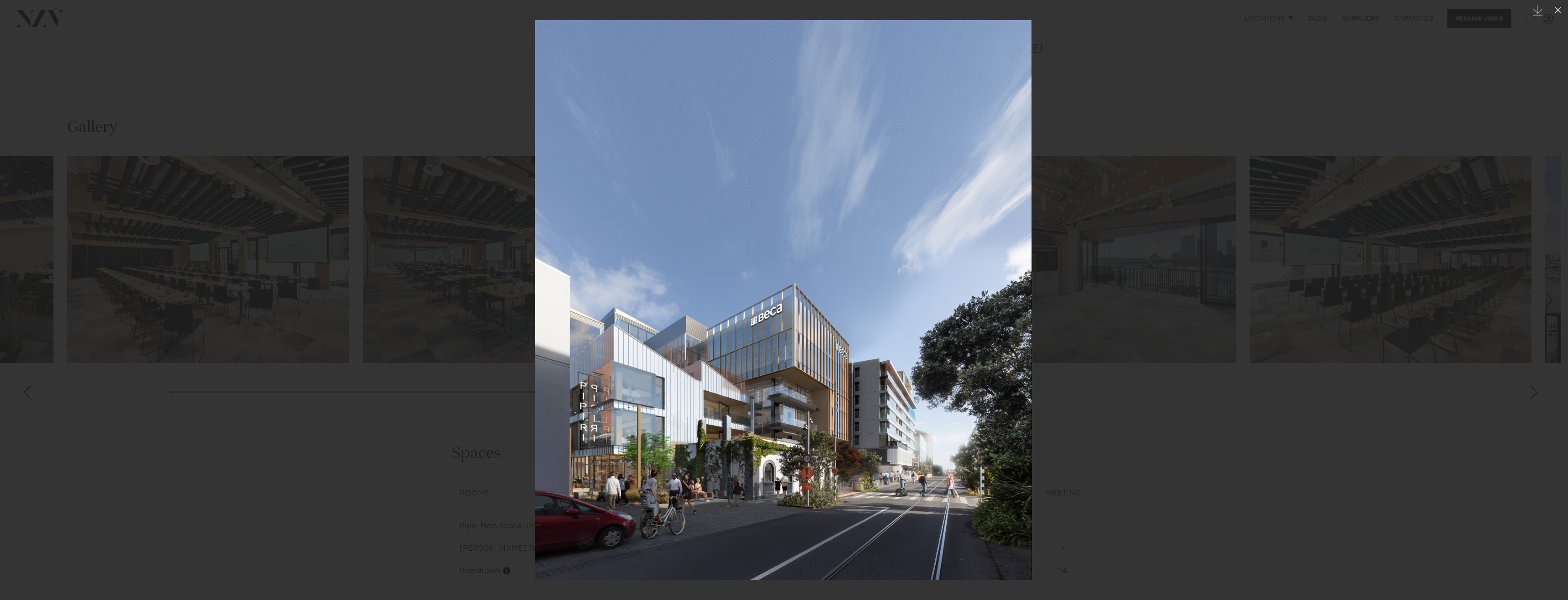
click at [1242, 64] on div at bounding box center [784, 300] width 1568 height 600
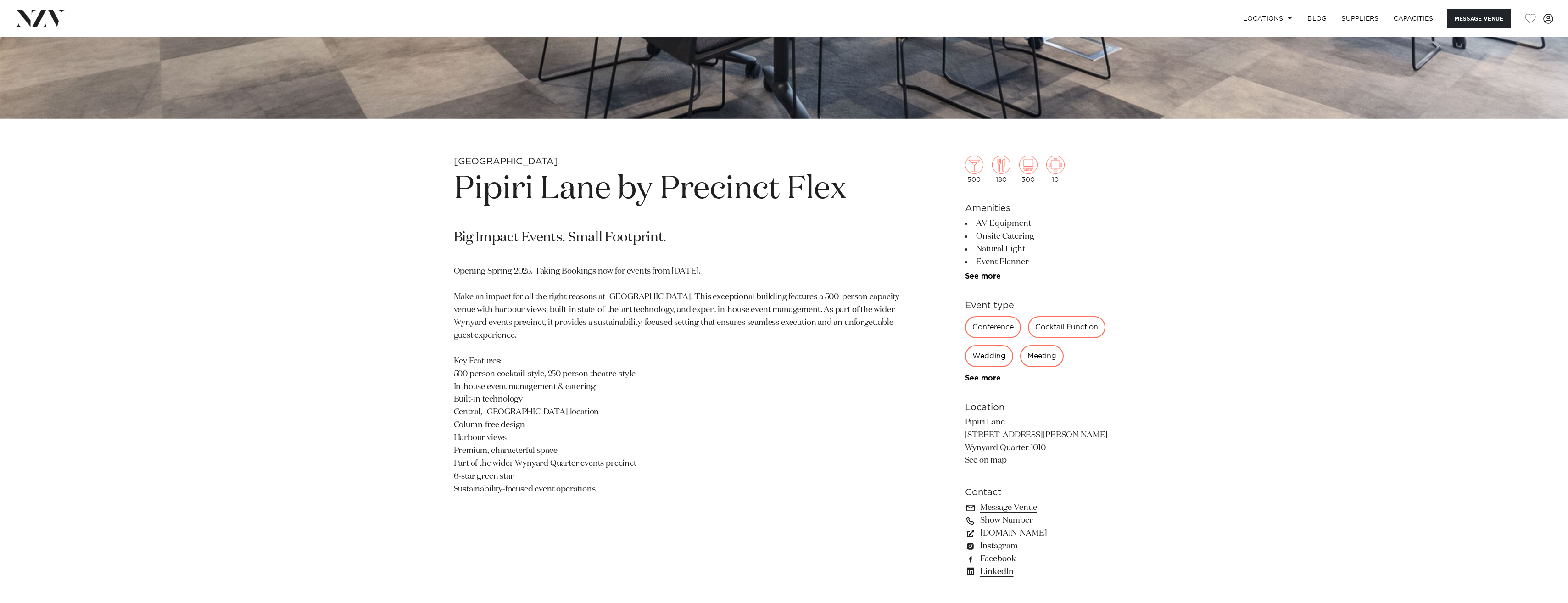
scroll to position [647, 0]
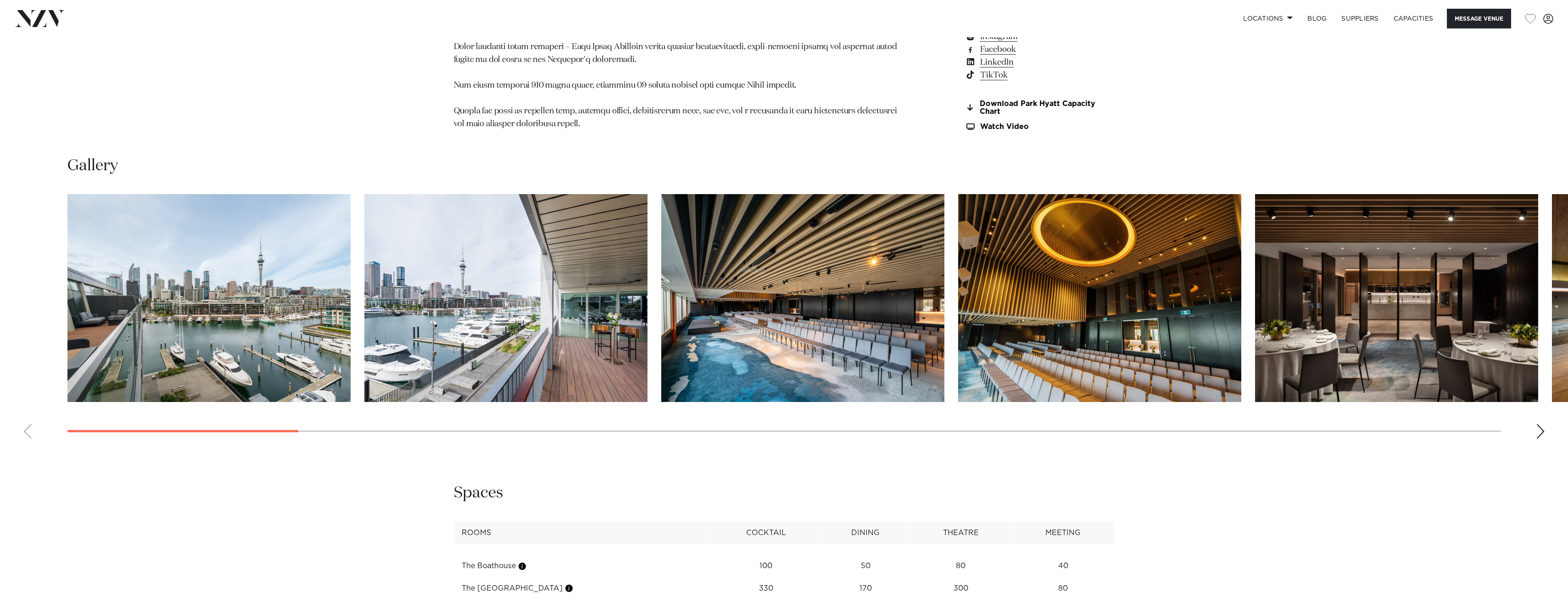
scroll to position [1278, 0]
click at [1542, 424] on div "Next slide" at bounding box center [1540, 431] width 9 height 15
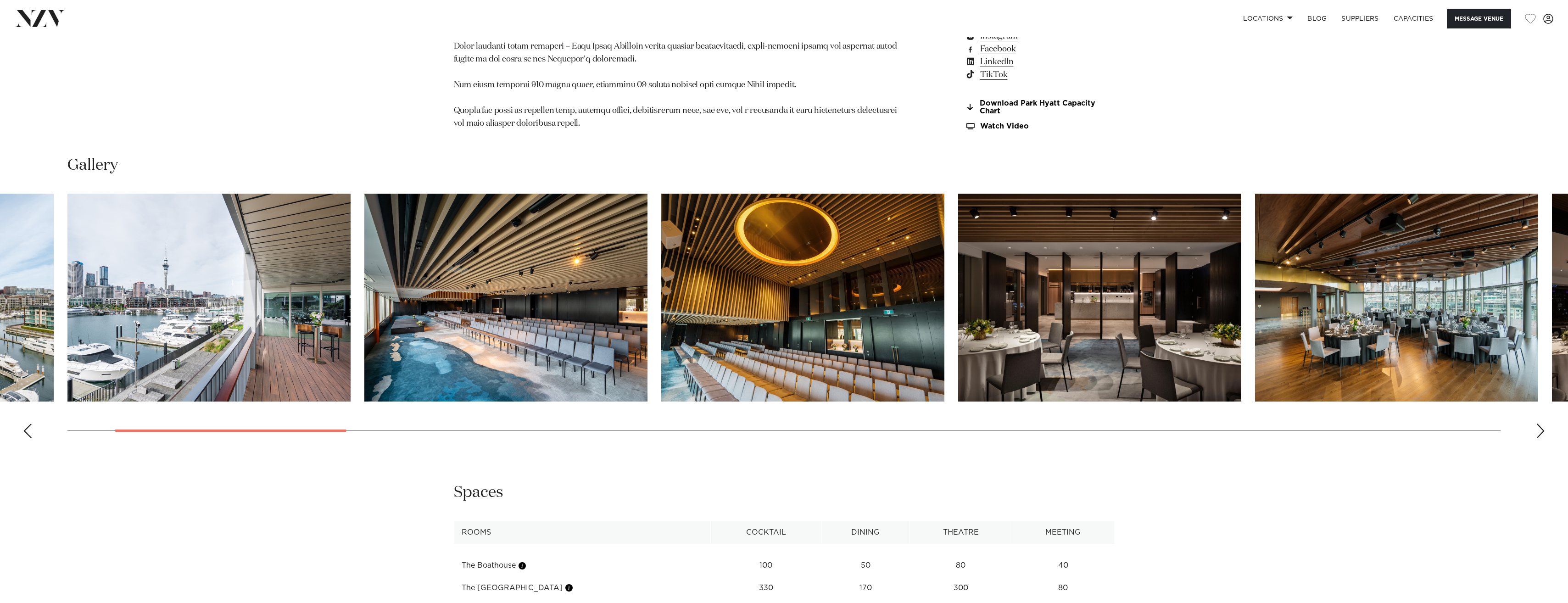
click at [1542, 424] on div "Next slide" at bounding box center [1540, 431] width 9 height 15
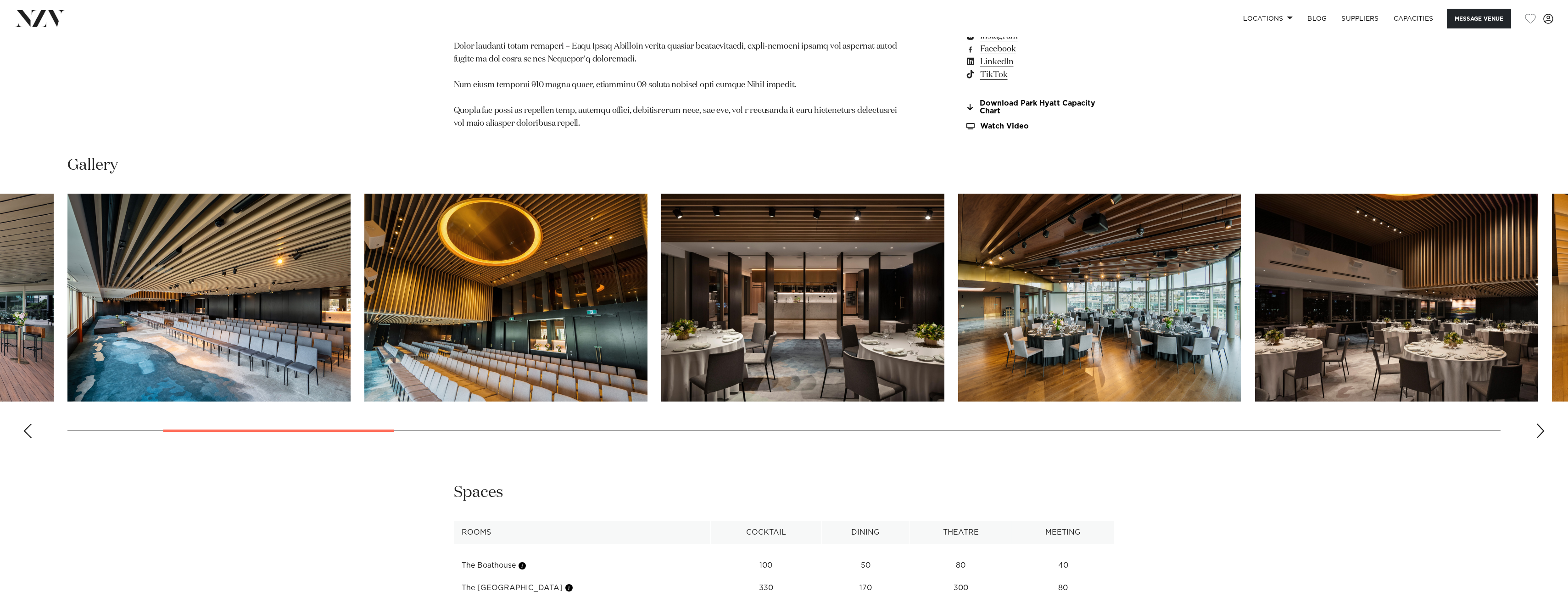
click at [1542, 424] on div "Next slide" at bounding box center [1540, 431] width 9 height 15
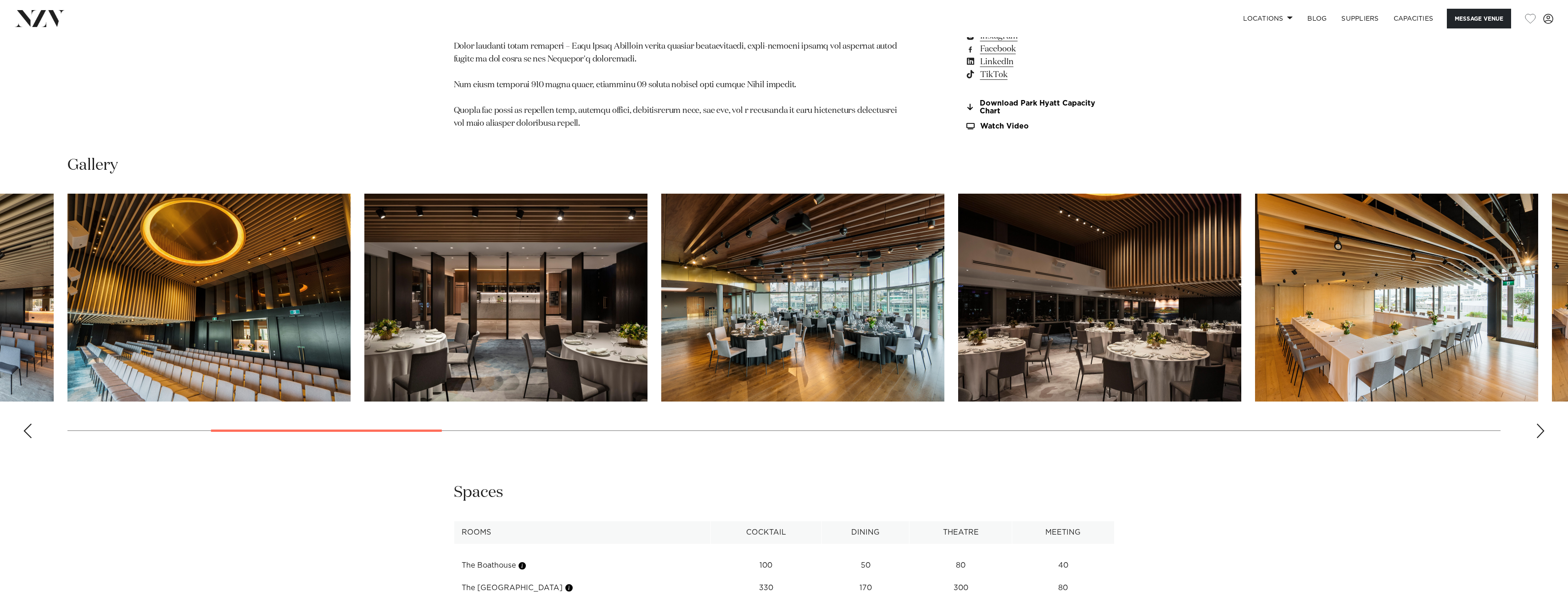
click at [1542, 424] on div "Next slide" at bounding box center [1540, 431] width 9 height 15
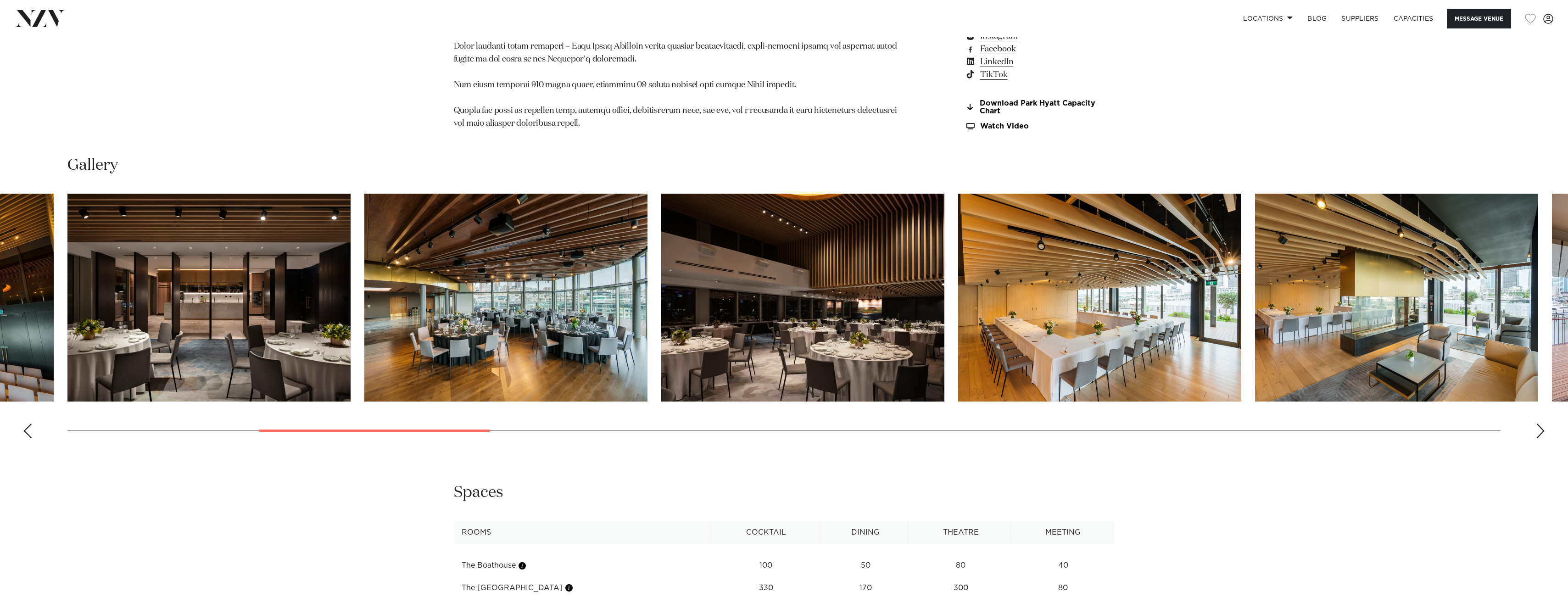
click at [1542, 424] on div "Next slide" at bounding box center [1540, 431] width 9 height 15
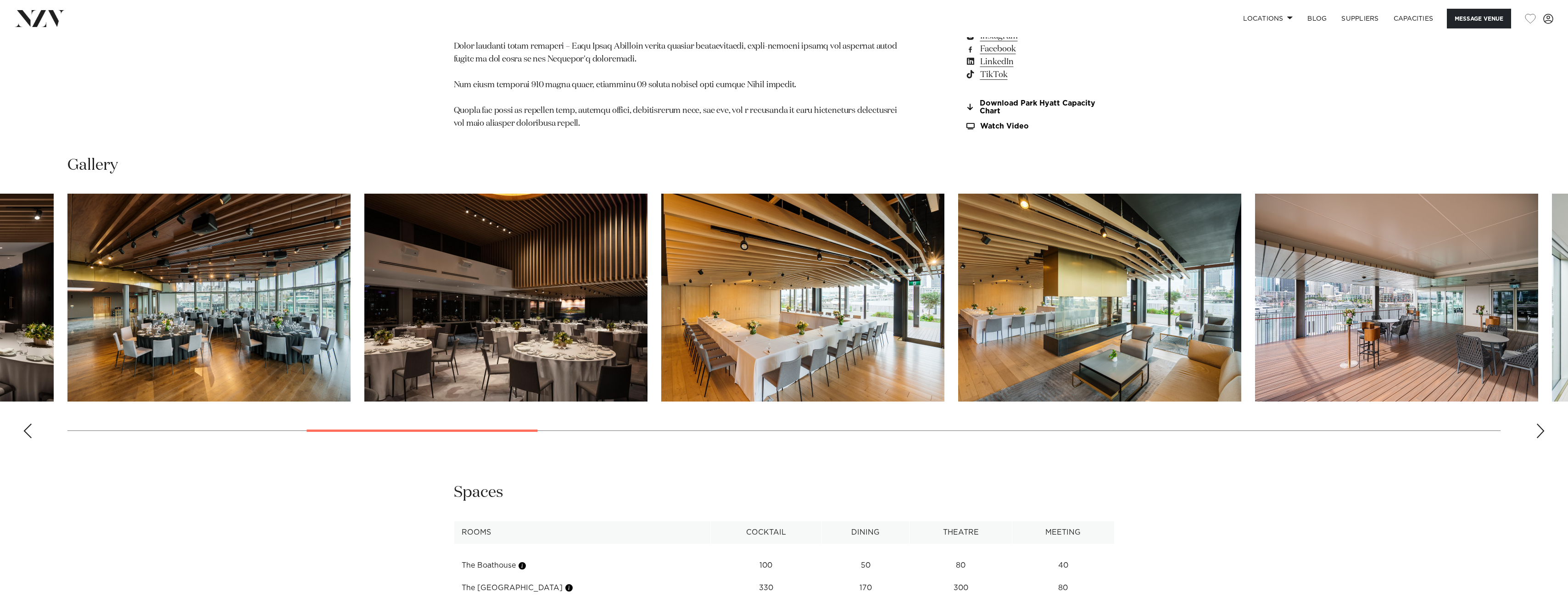
click at [1144, 194] on img "9 / 30" at bounding box center [1099, 298] width 283 height 208
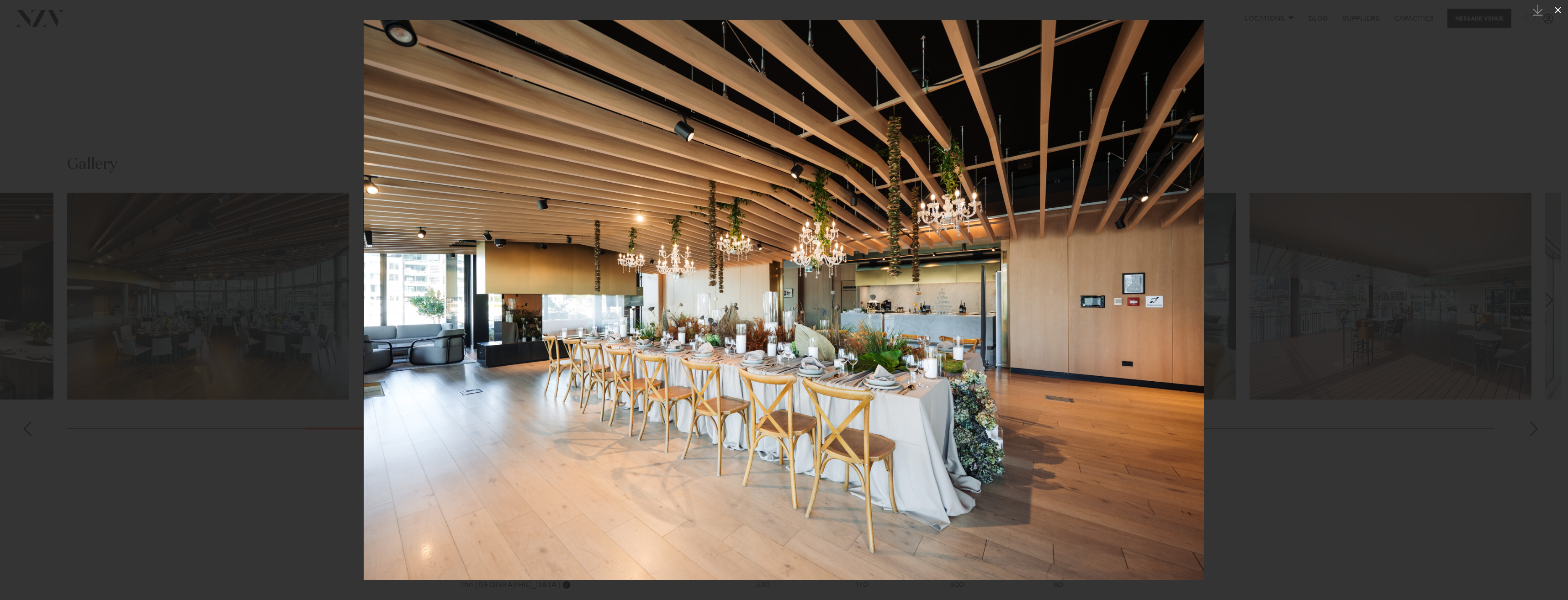
click at [1557, 12] on icon at bounding box center [1557, 10] width 11 height 11
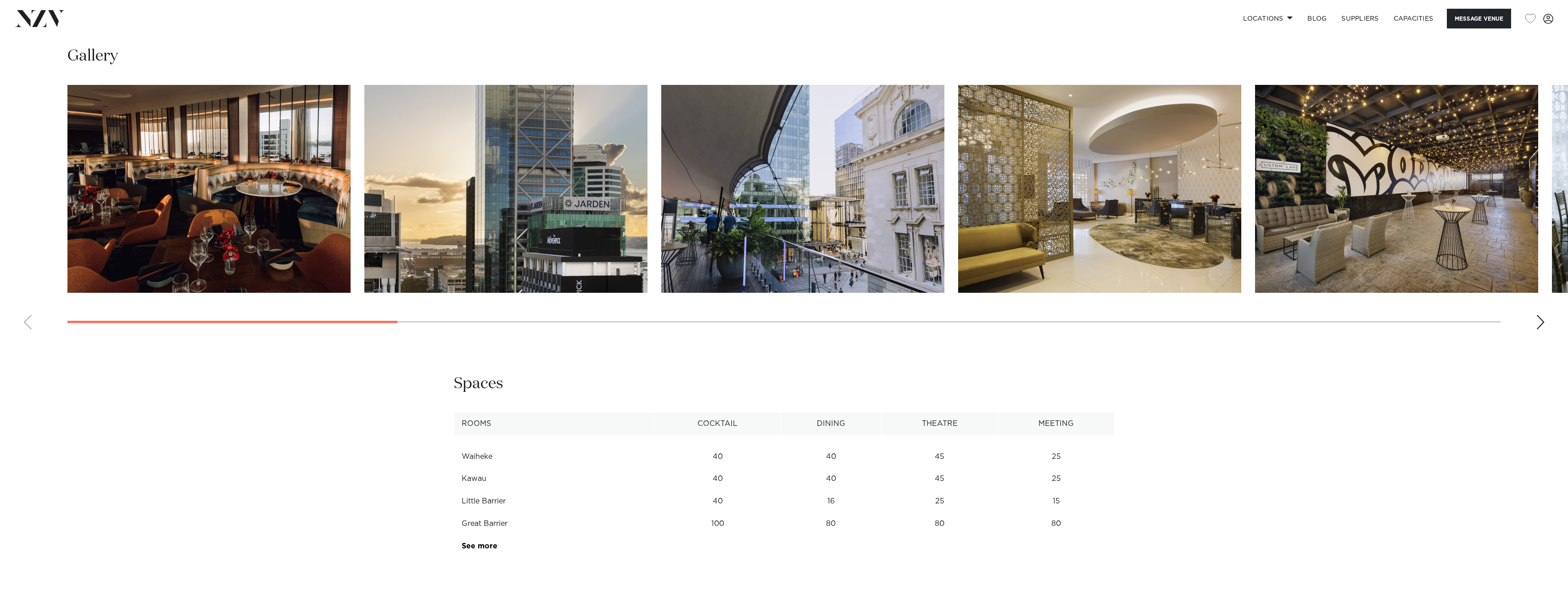
scroll to position [1265, 0]
click at [1539, 321] on div "Next slide" at bounding box center [1540, 321] width 9 height 15
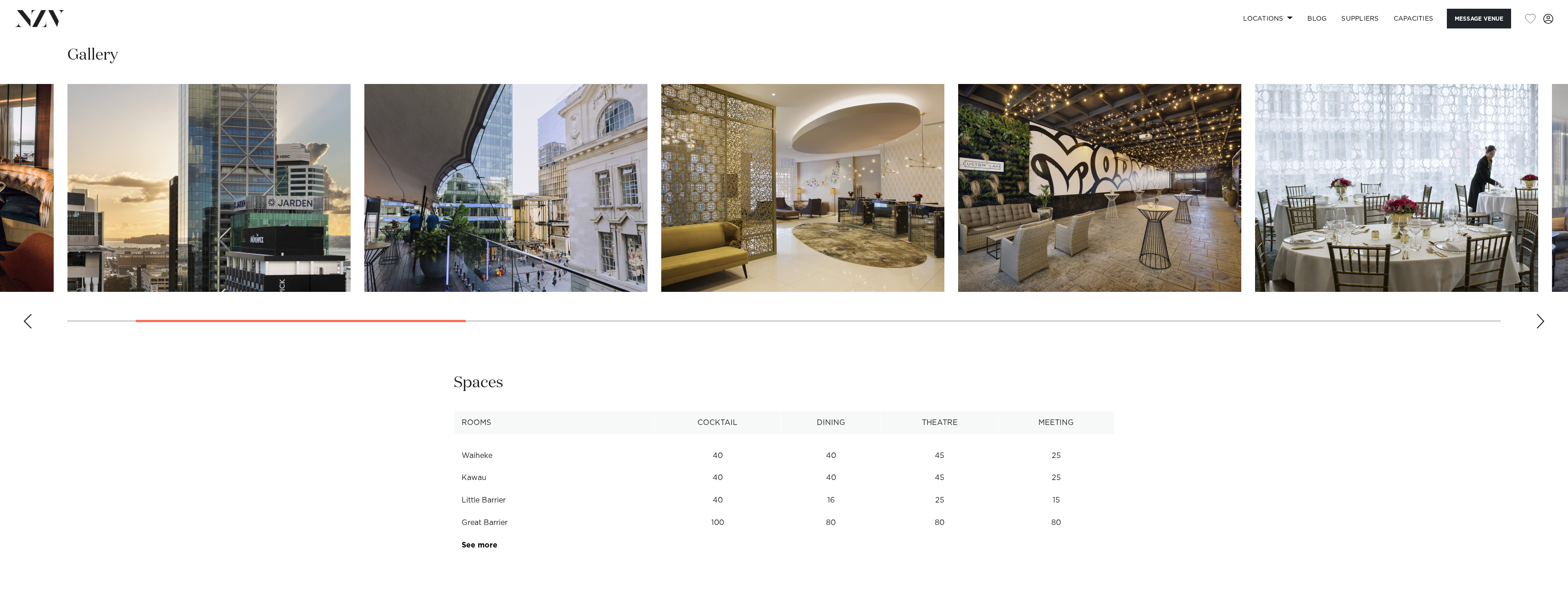
click at [1539, 321] on div "Next slide" at bounding box center [1540, 321] width 9 height 15
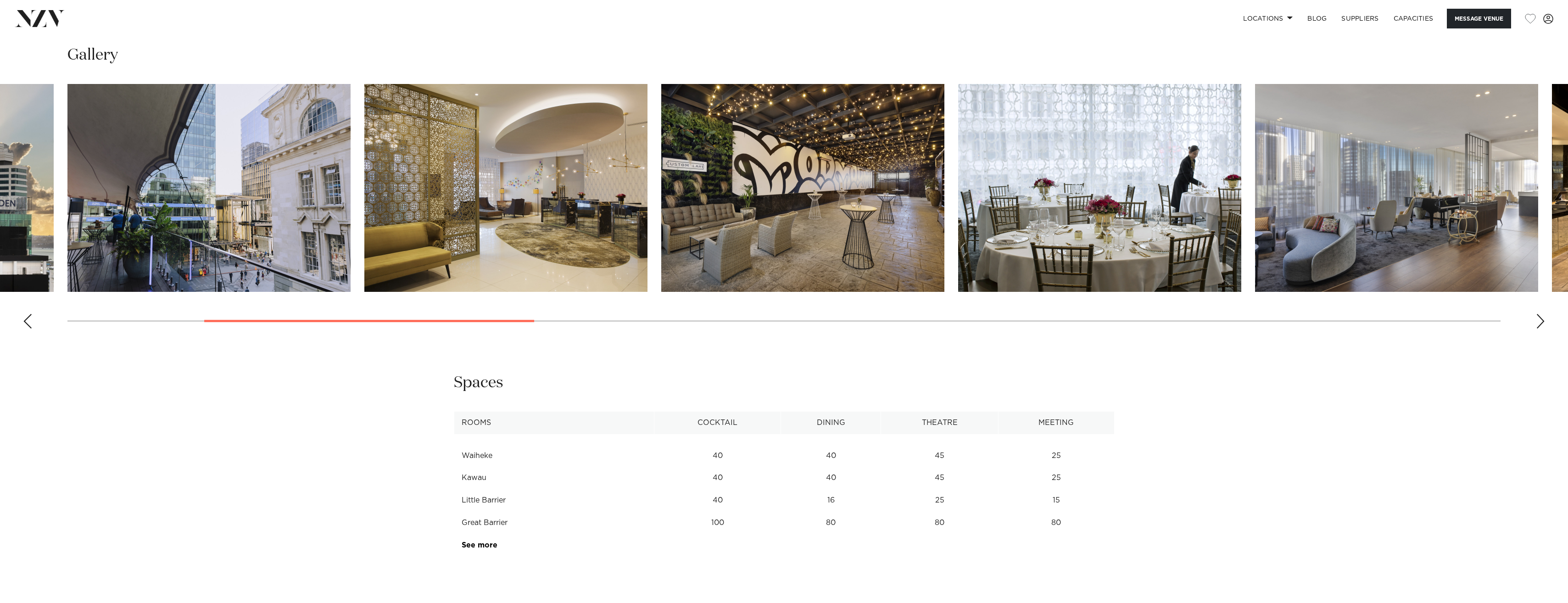
click at [1539, 321] on div "Next slide" at bounding box center [1540, 321] width 9 height 15
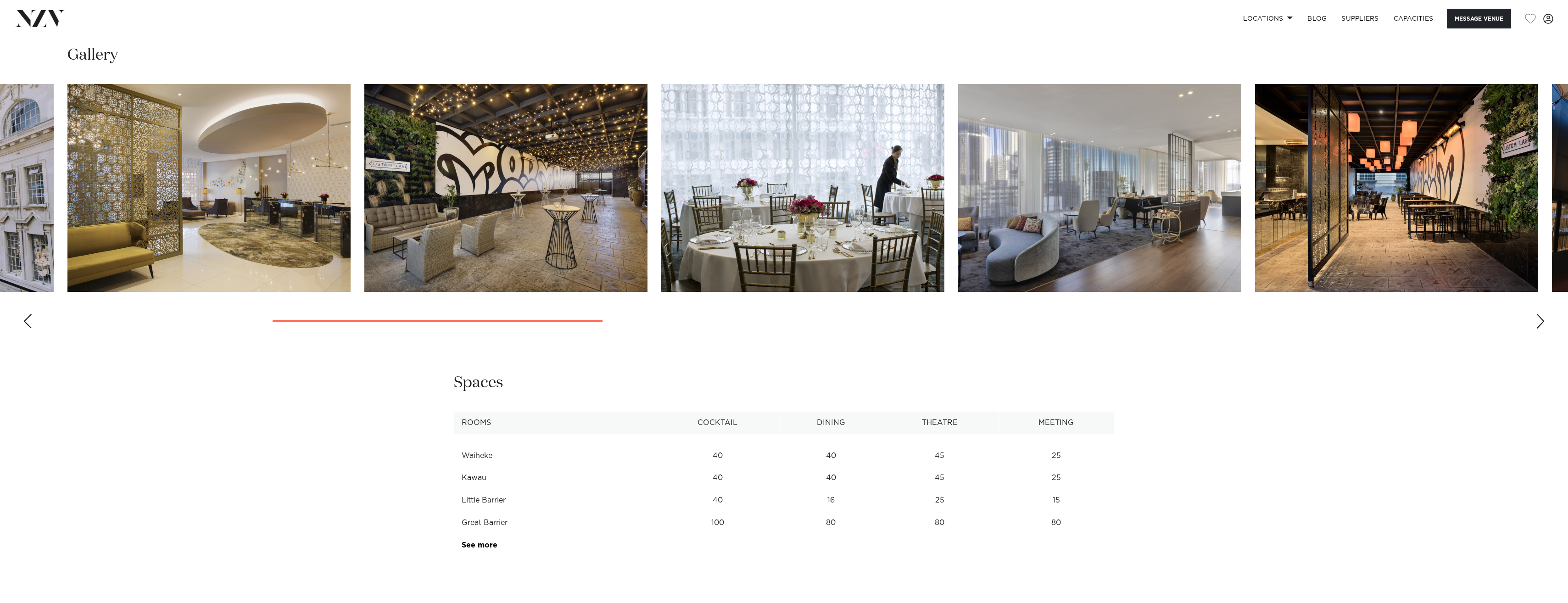
click at [1539, 325] on div "Next slide" at bounding box center [1540, 321] width 9 height 15
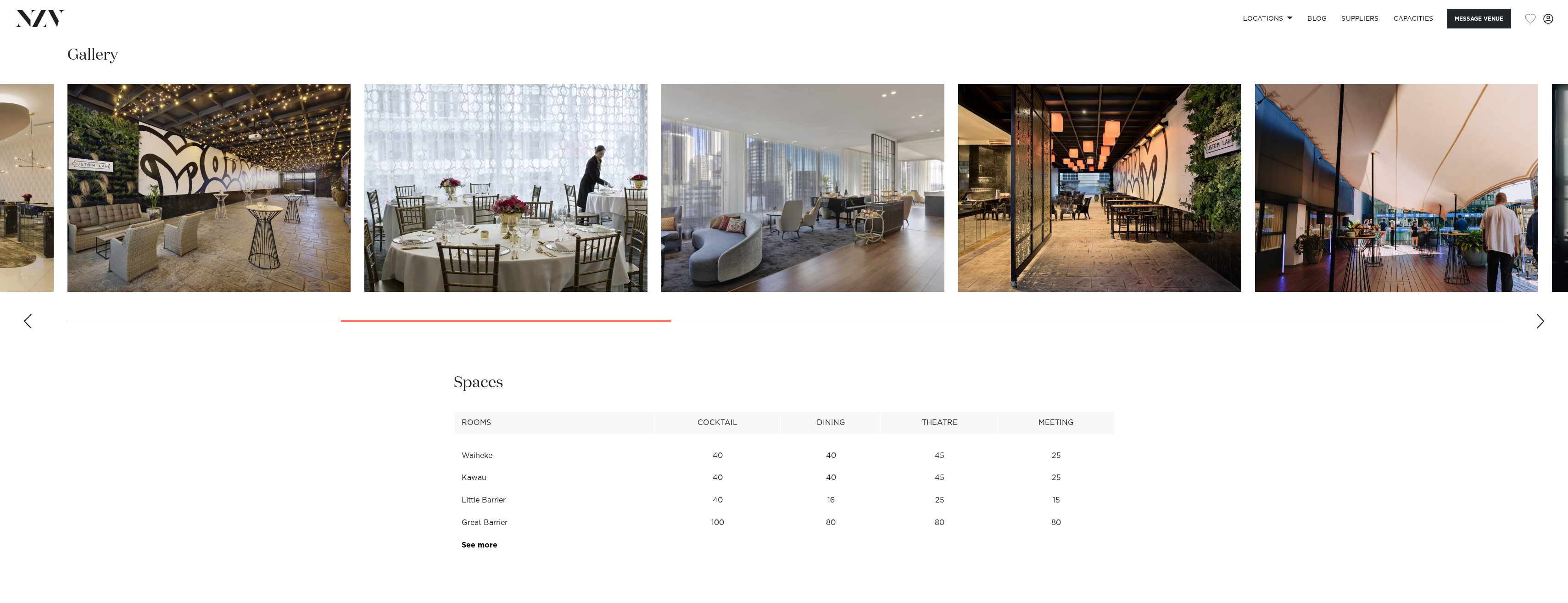
click at [1539, 325] on div "Next slide" at bounding box center [1540, 321] width 9 height 15
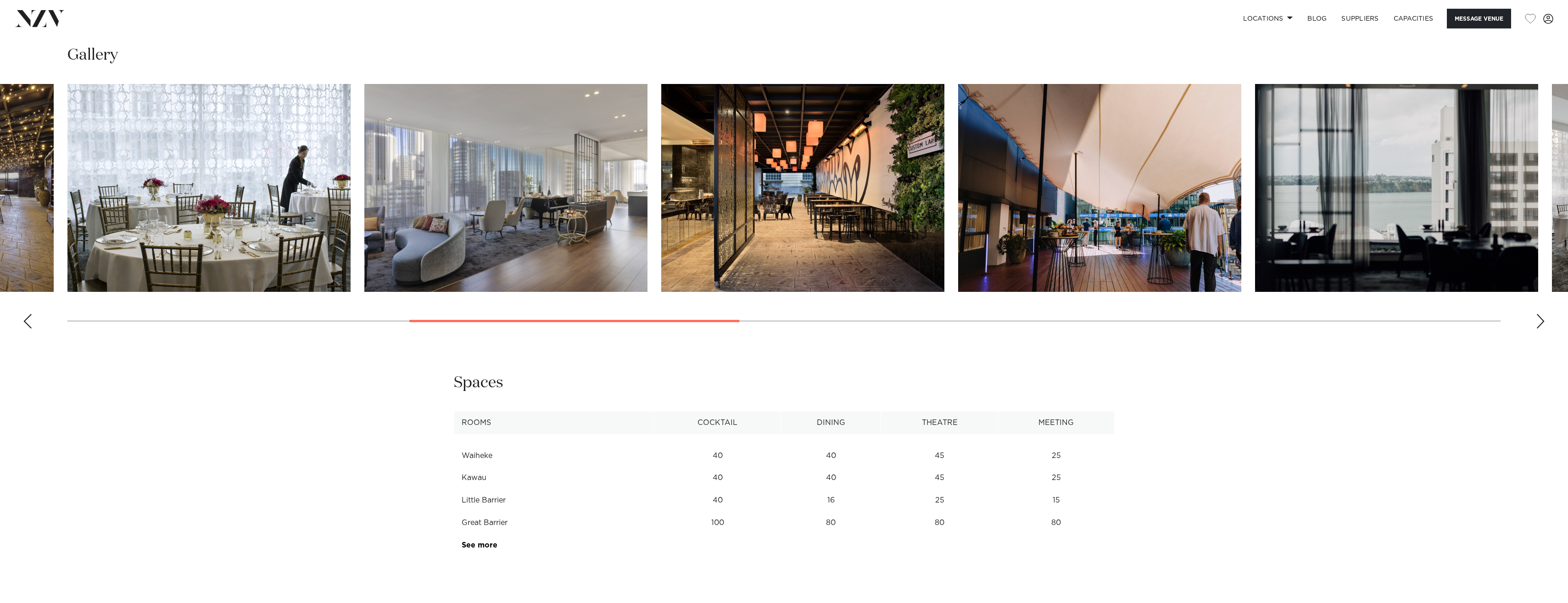
click at [1539, 325] on div "Next slide" at bounding box center [1540, 321] width 9 height 15
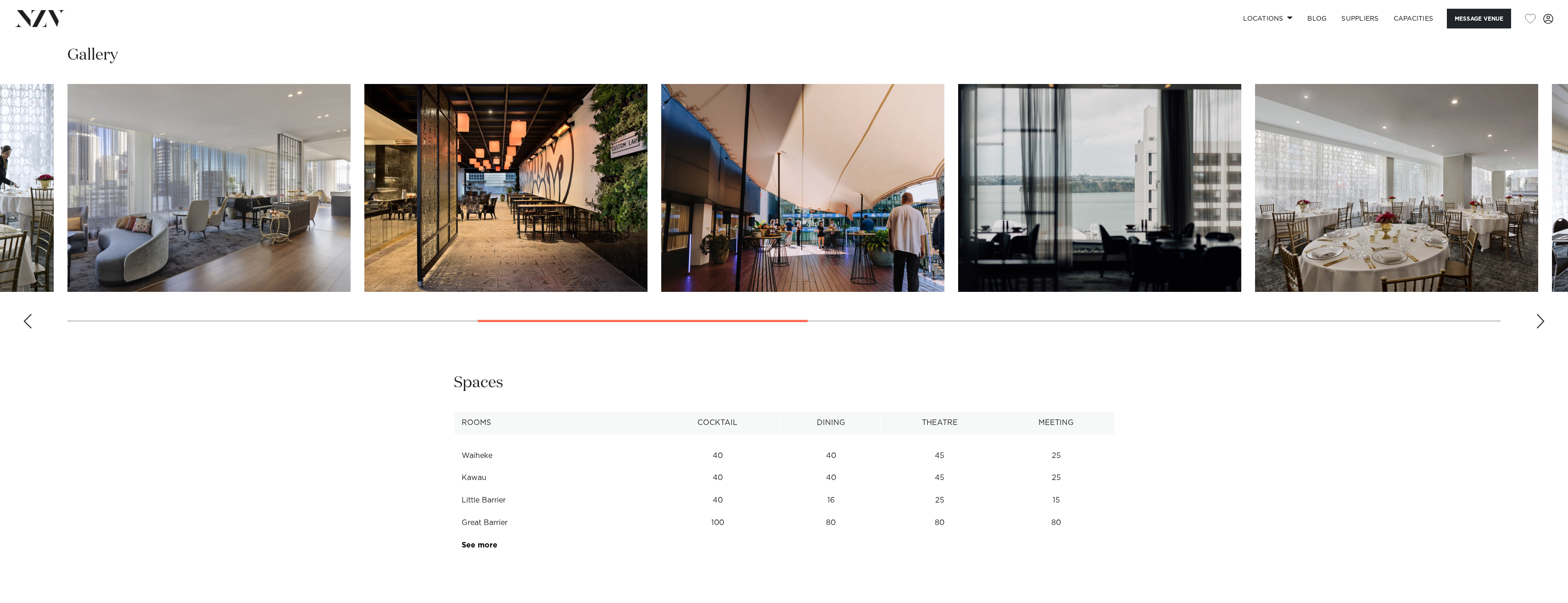
click at [1539, 325] on div "Next slide" at bounding box center [1540, 321] width 9 height 15
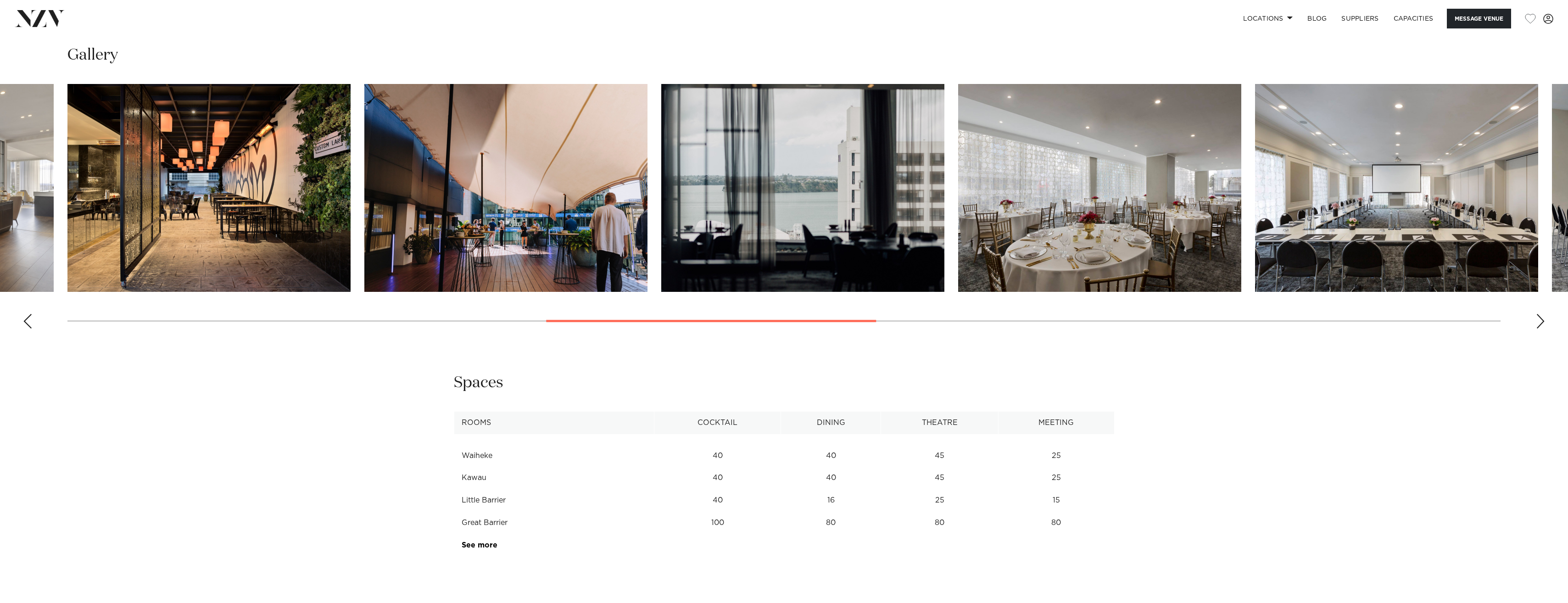
click at [1539, 325] on div "Next slide" at bounding box center [1540, 321] width 9 height 15
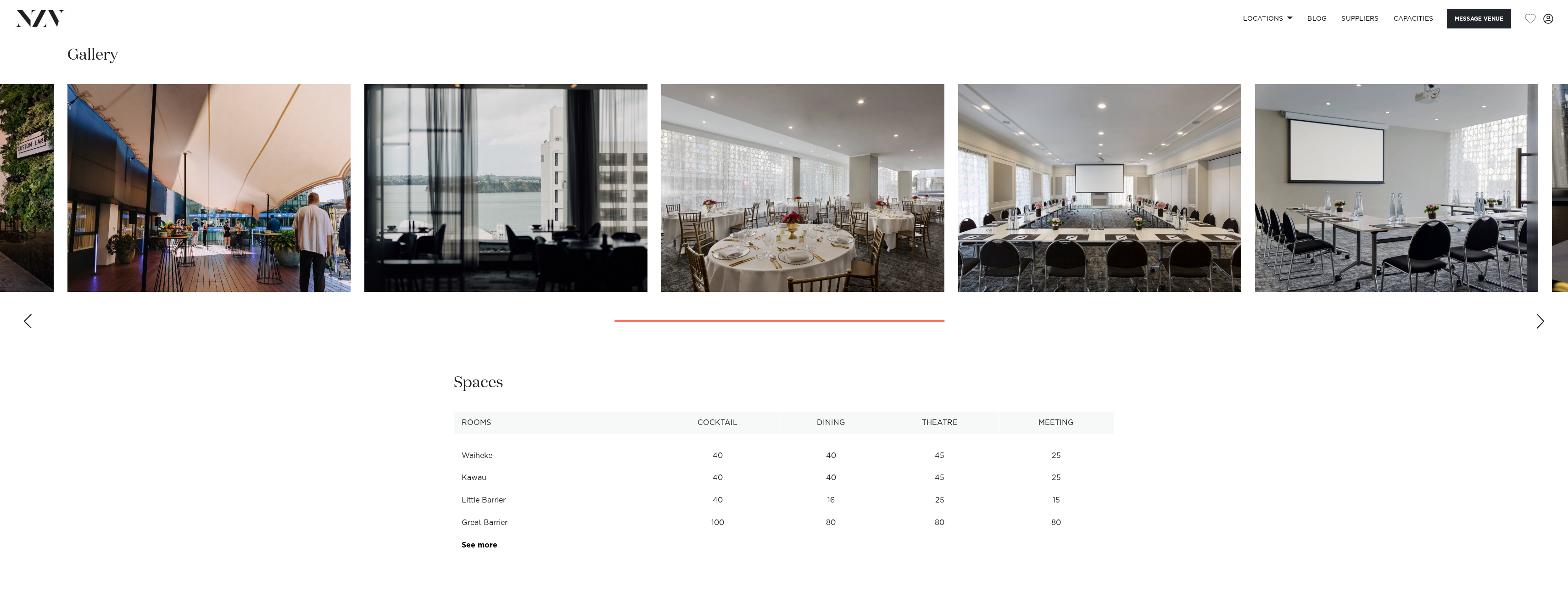
click at [1539, 325] on div "Next slide" at bounding box center [1540, 321] width 9 height 15
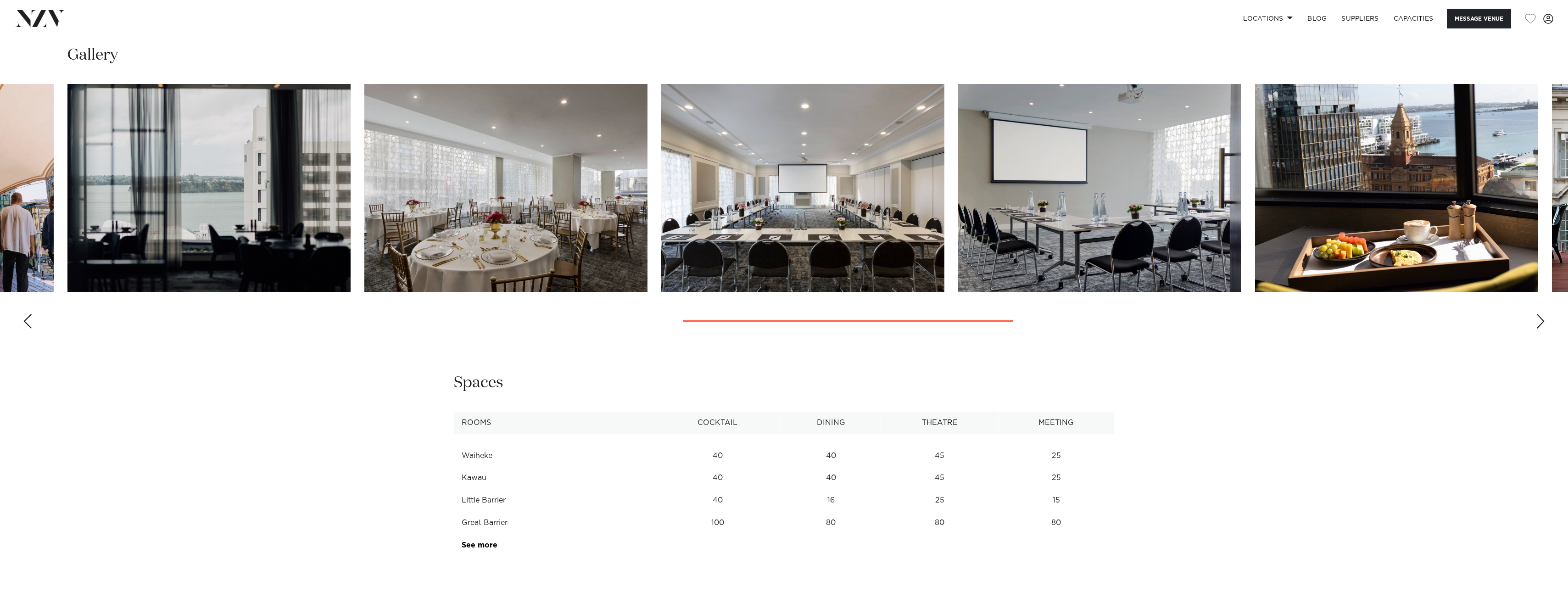
click at [1539, 325] on div "Next slide" at bounding box center [1540, 321] width 9 height 15
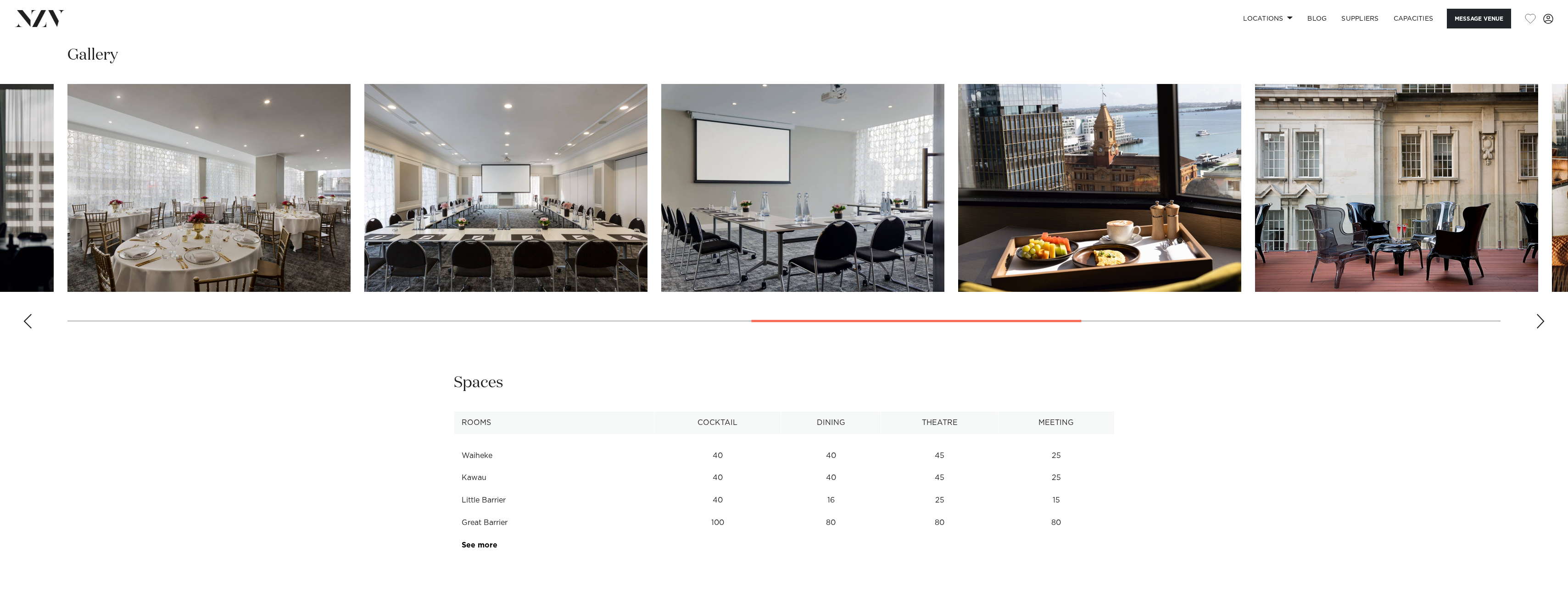
click at [1539, 325] on div "Next slide" at bounding box center [1540, 321] width 9 height 15
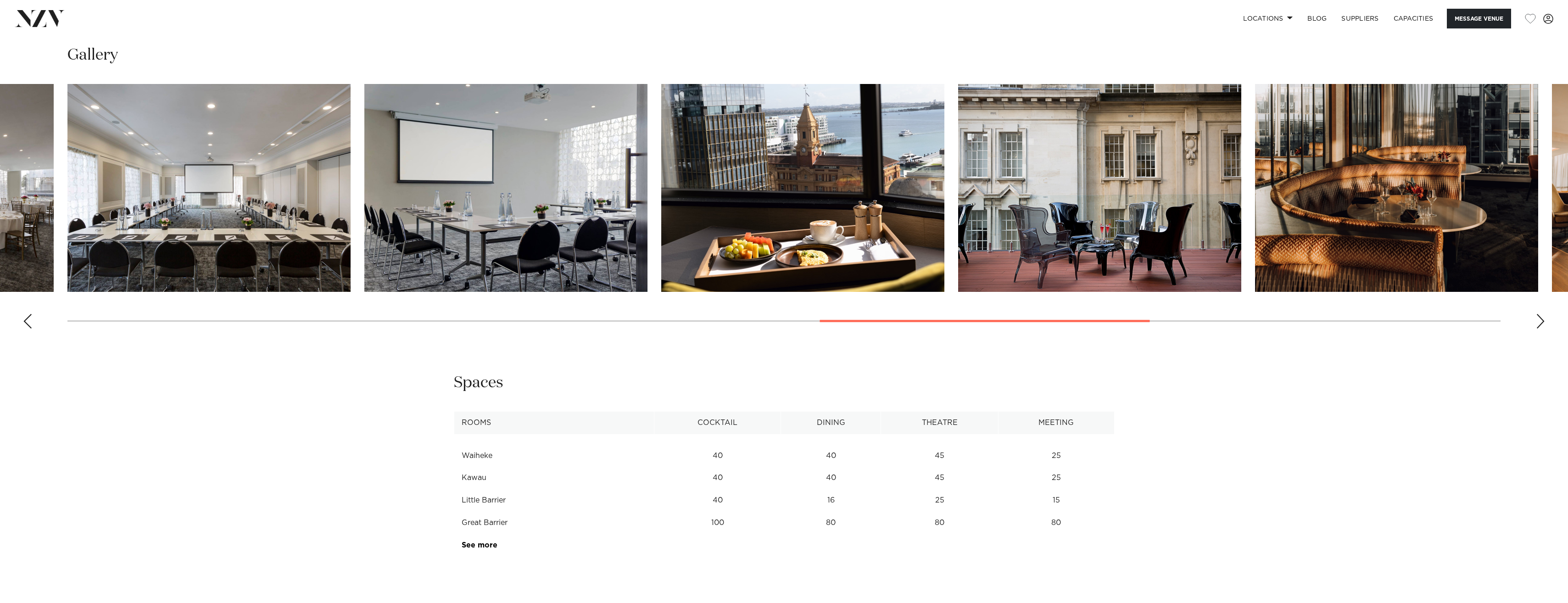
click at [1539, 325] on div "Next slide" at bounding box center [1540, 321] width 9 height 15
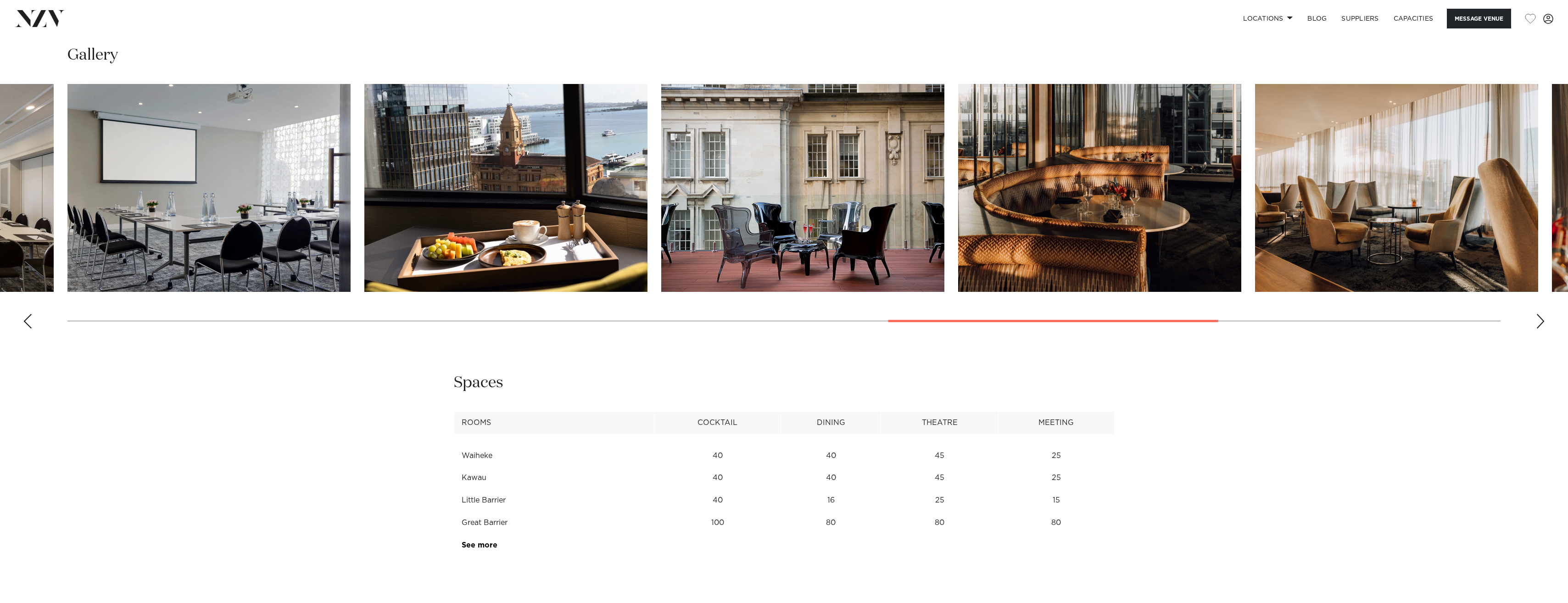
click at [1539, 325] on div "Next slide" at bounding box center [1540, 321] width 9 height 15
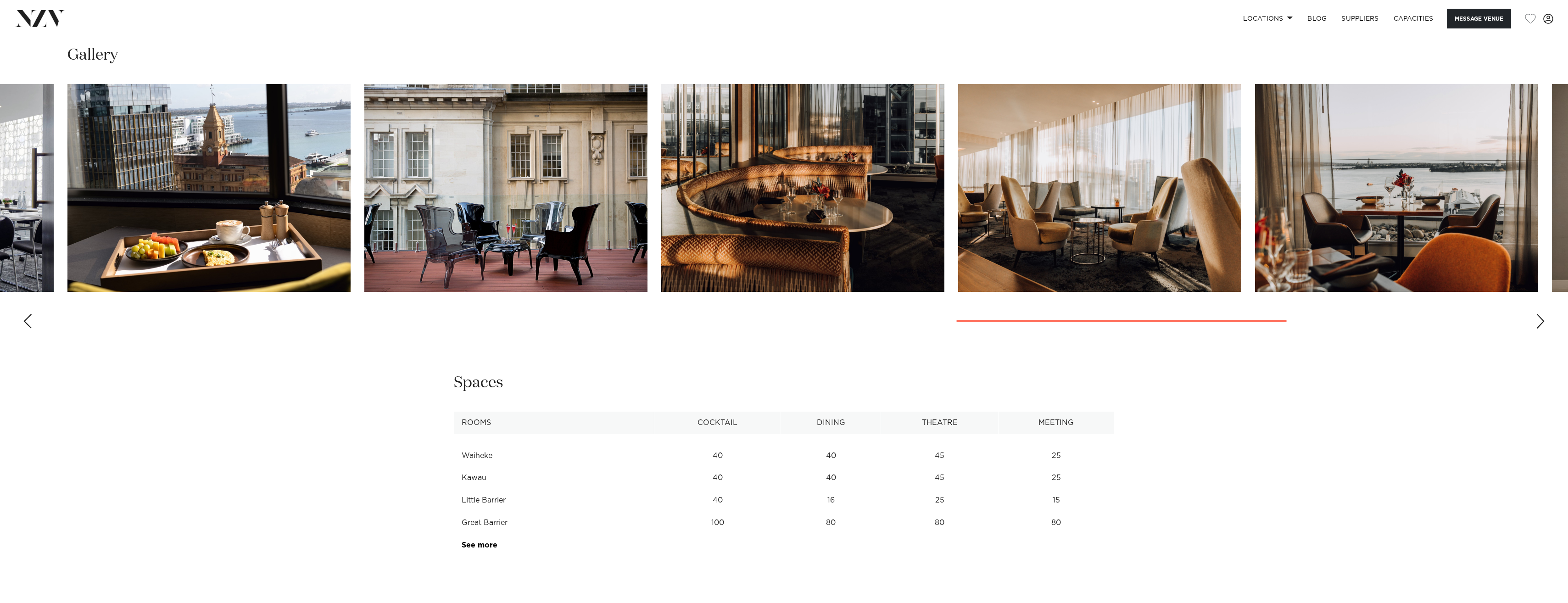
click at [1539, 325] on div "Next slide" at bounding box center [1540, 321] width 9 height 15
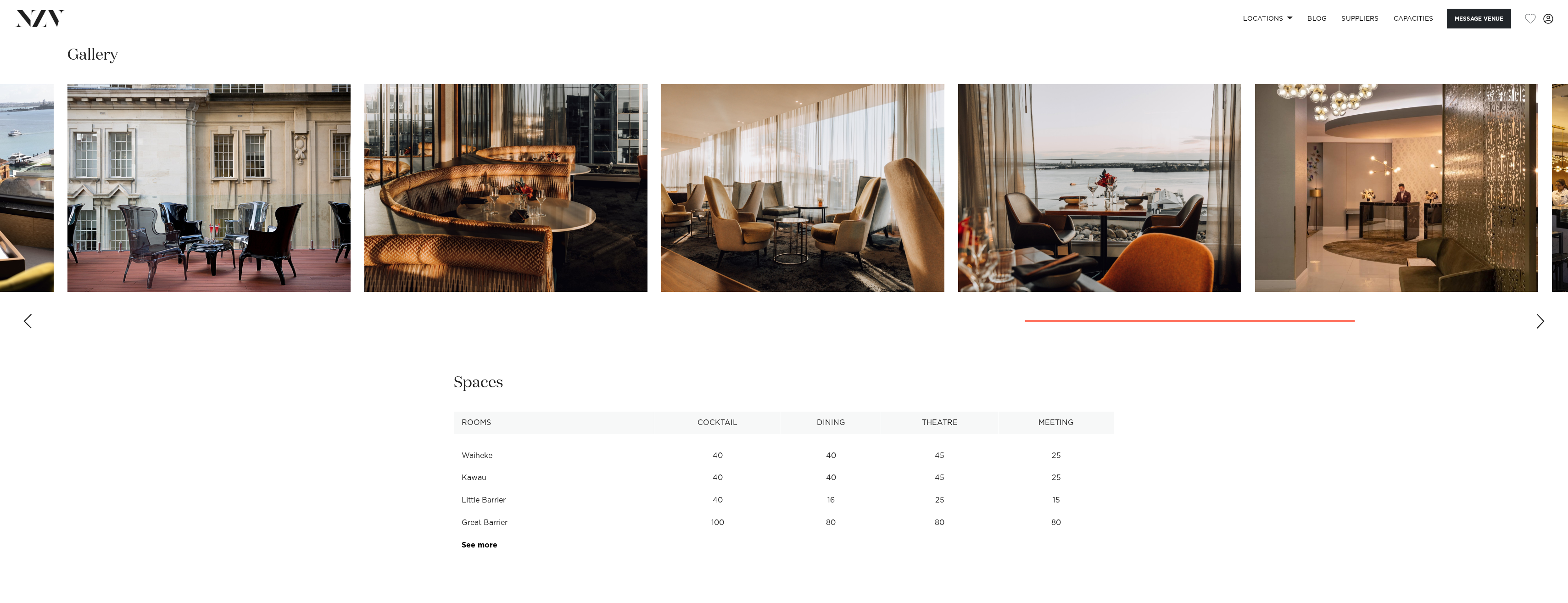
click at [1539, 325] on div "Next slide" at bounding box center [1540, 321] width 9 height 15
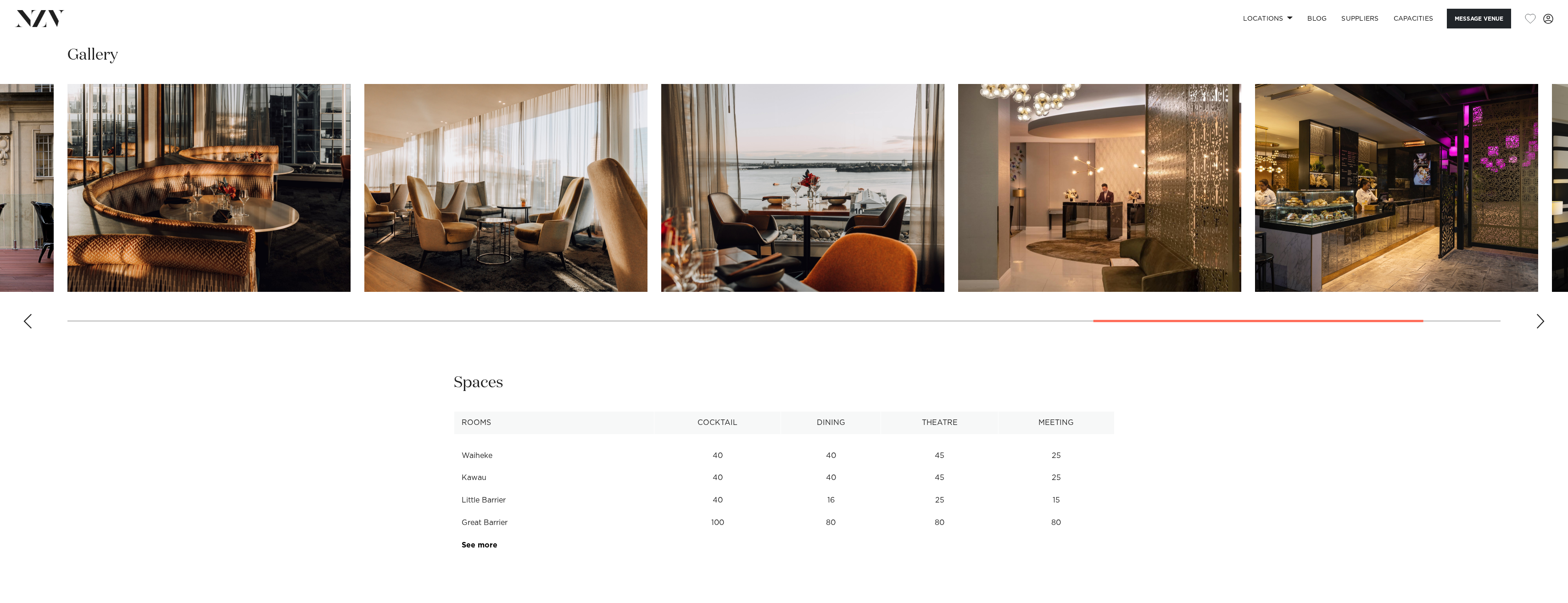
click at [1539, 325] on div "Next slide" at bounding box center [1540, 321] width 9 height 15
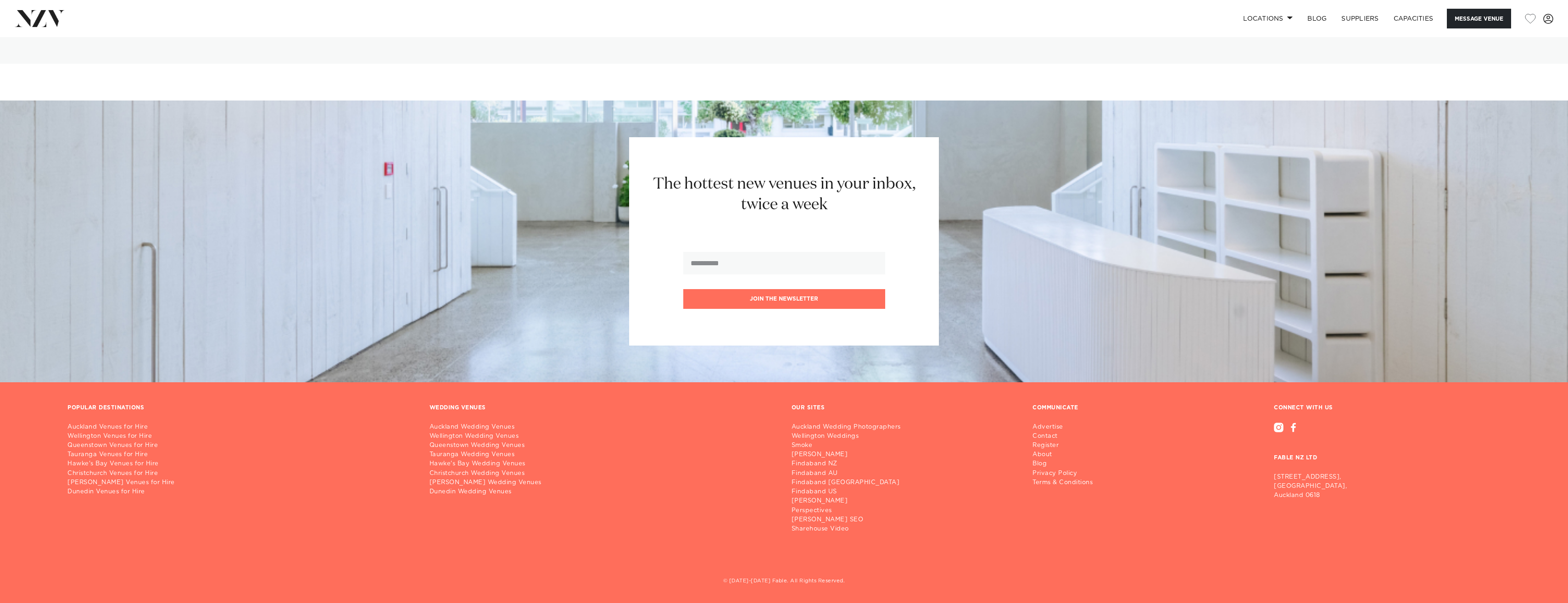
scroll to position [2543, 0]
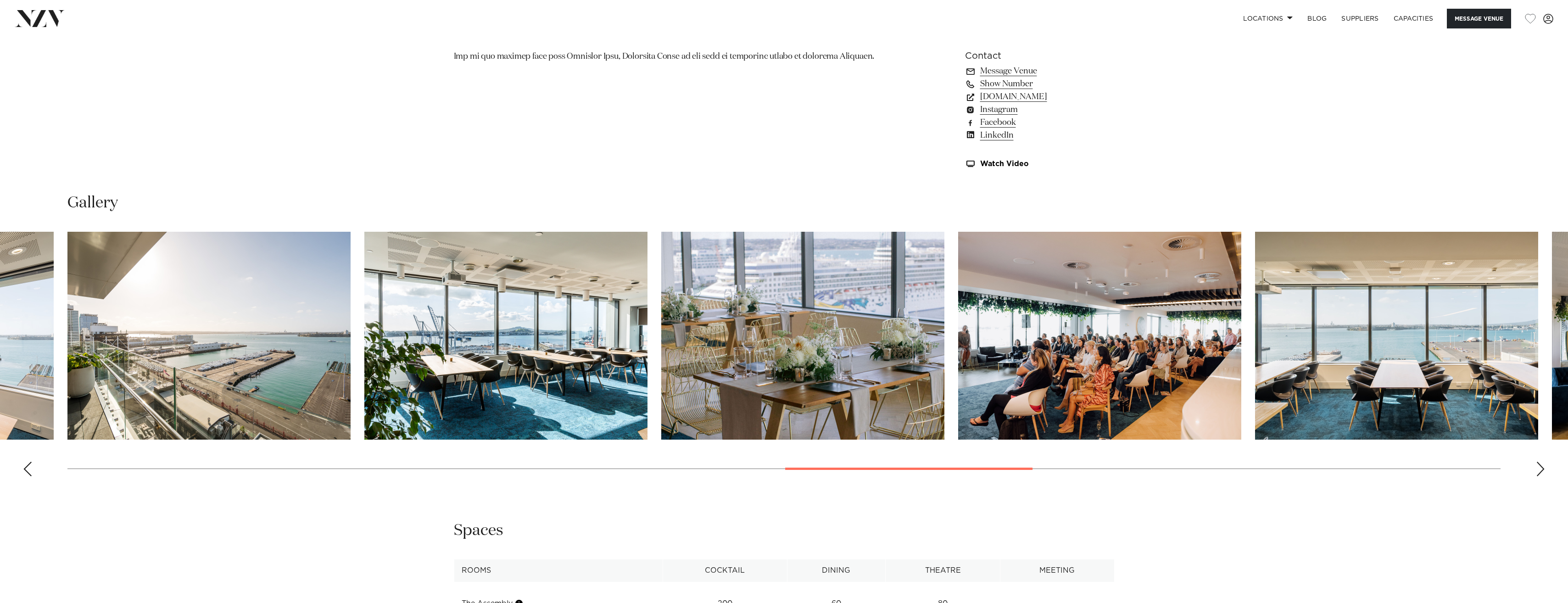
scroll to position [1110, 0]
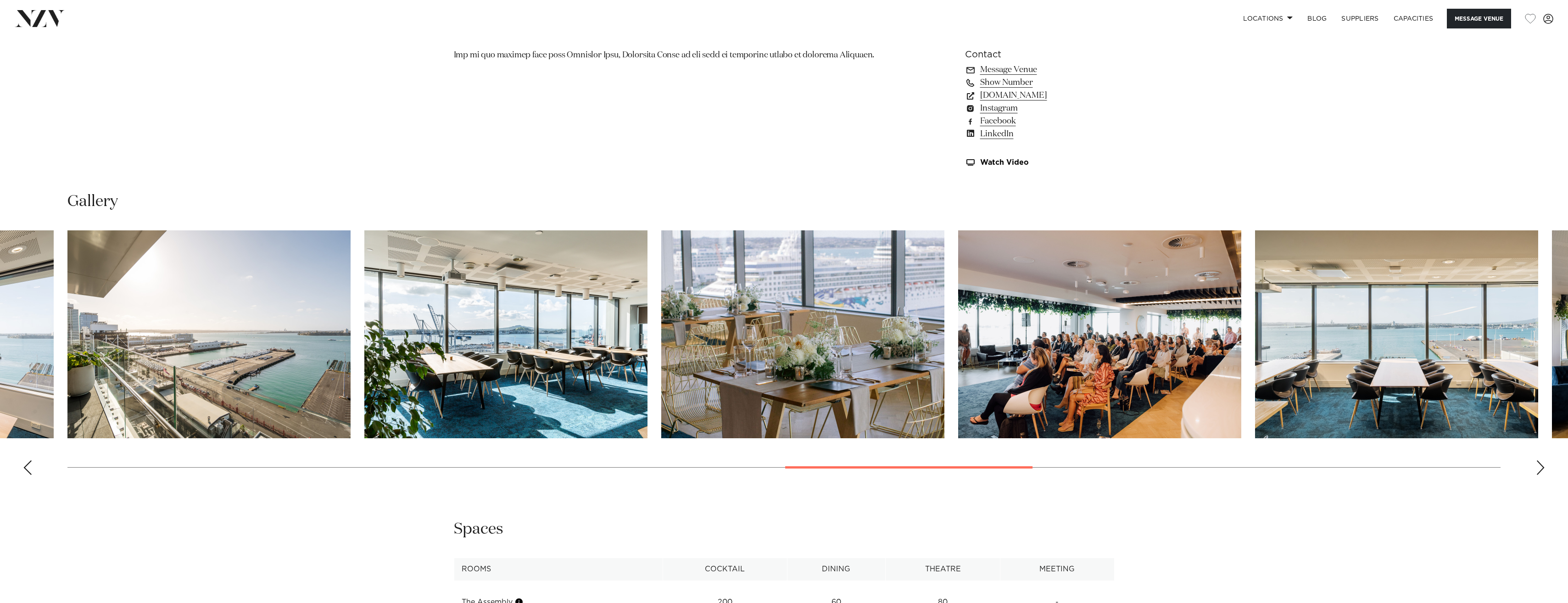
click at [1545, 463] on swiper-container at bounding box center [784, 357] width 1568 height 252
click at [1543, 464] on div "Next slide" at bounding box center [1540, 468] width 9 height 15
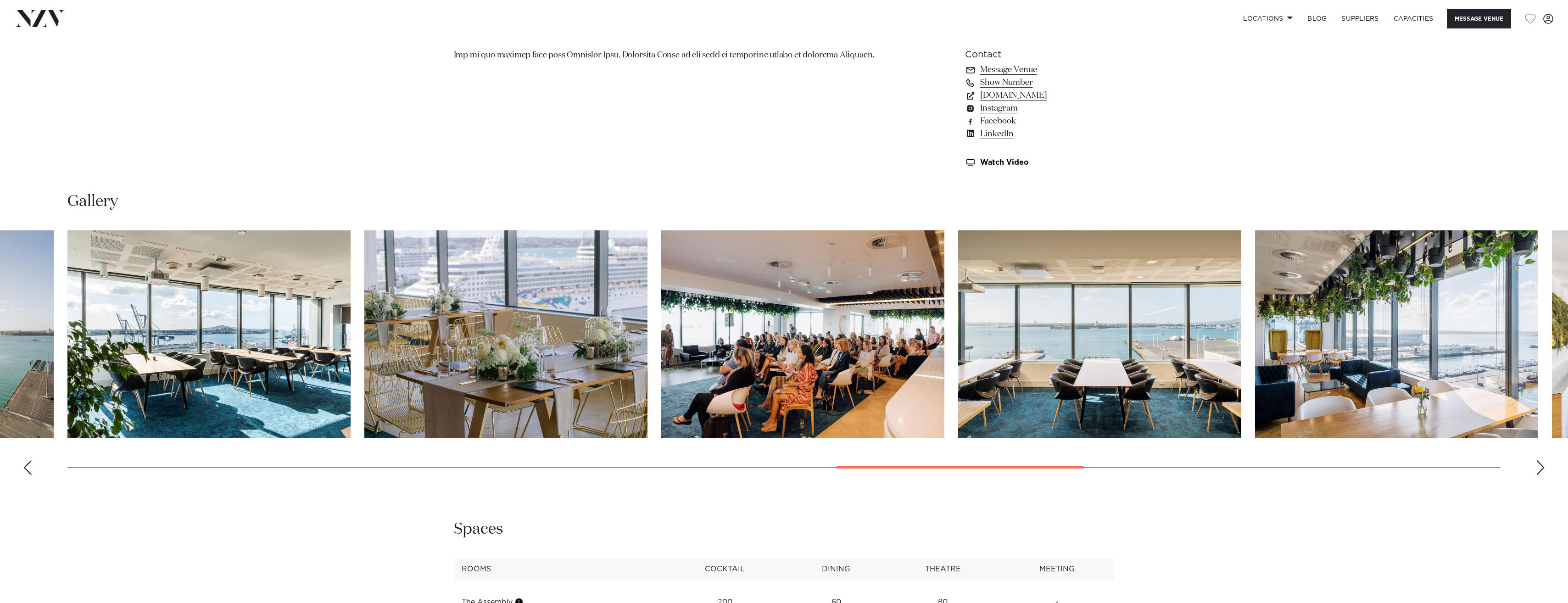
click at [1540, 463] on div "Next slide" at bounding box center [1540, 468] width 9 height 15
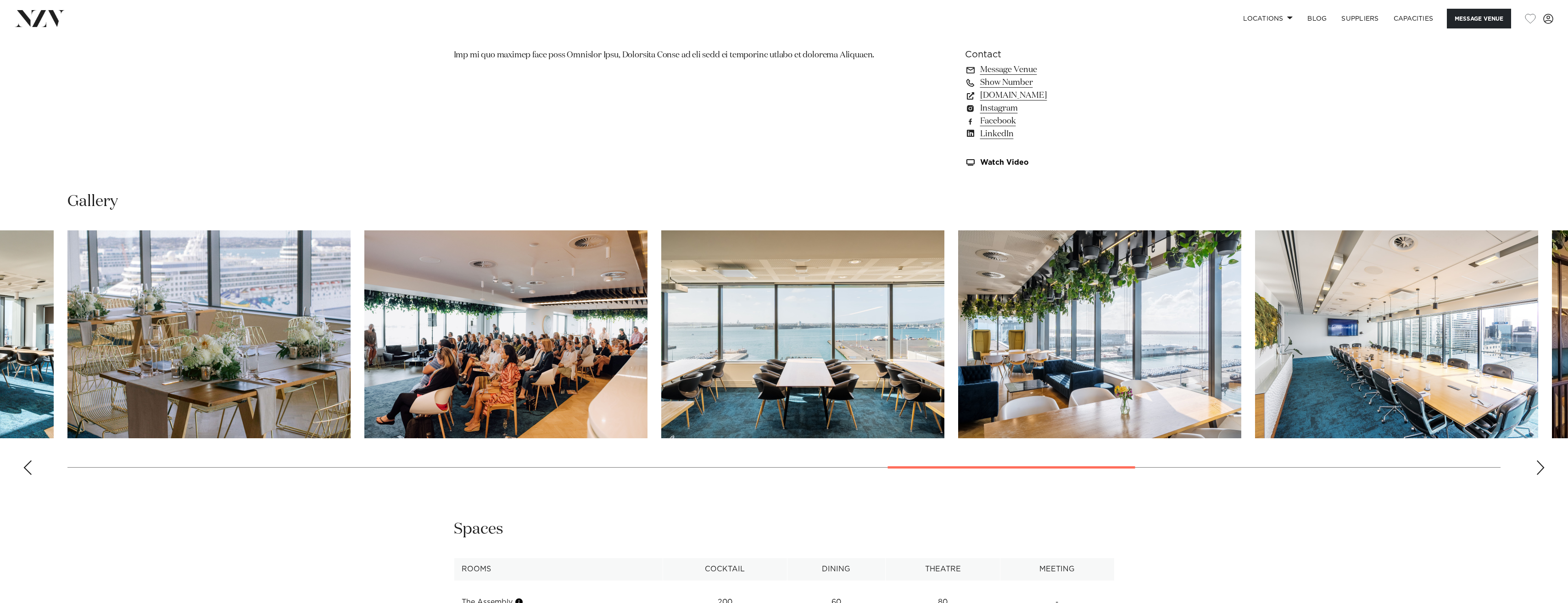
click at [1540, 463] on div "Next slide" at bounding box center [1540, 468] width 9 height 15
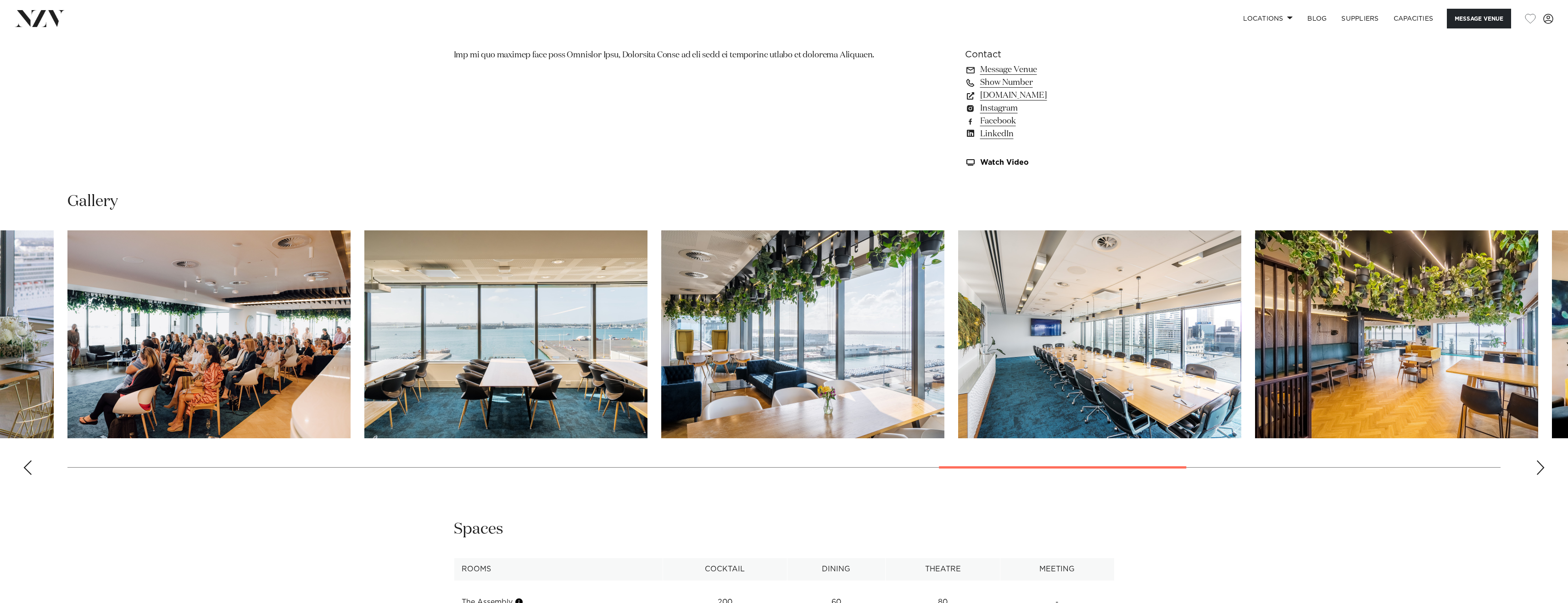
click at [1543, 464] on div "Next slide" at bounding box center [1540, 468] width 9 height 15
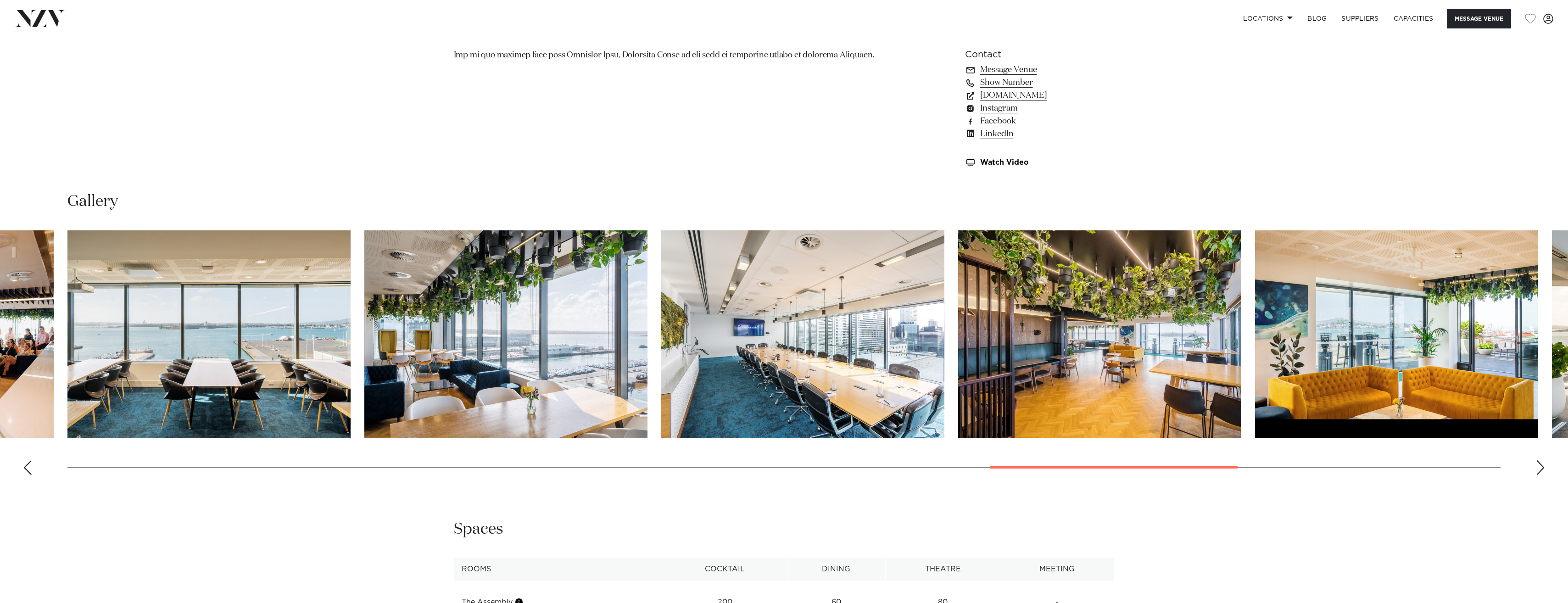
click at [1543, 466] on div "Next slide" at bounding box center [1540, 468] width 9 height 15
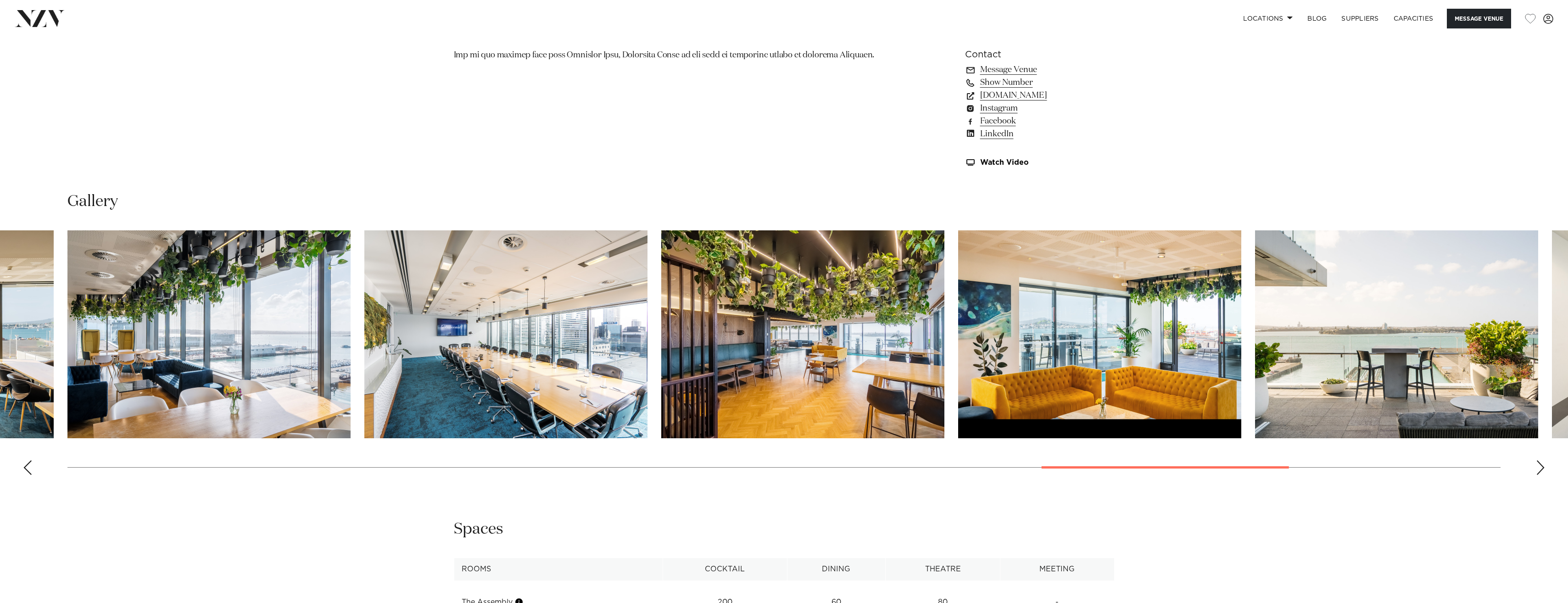
click at [1543, 466] on div "Next slide" at bounding box center [1540, 468] width 9 height 15
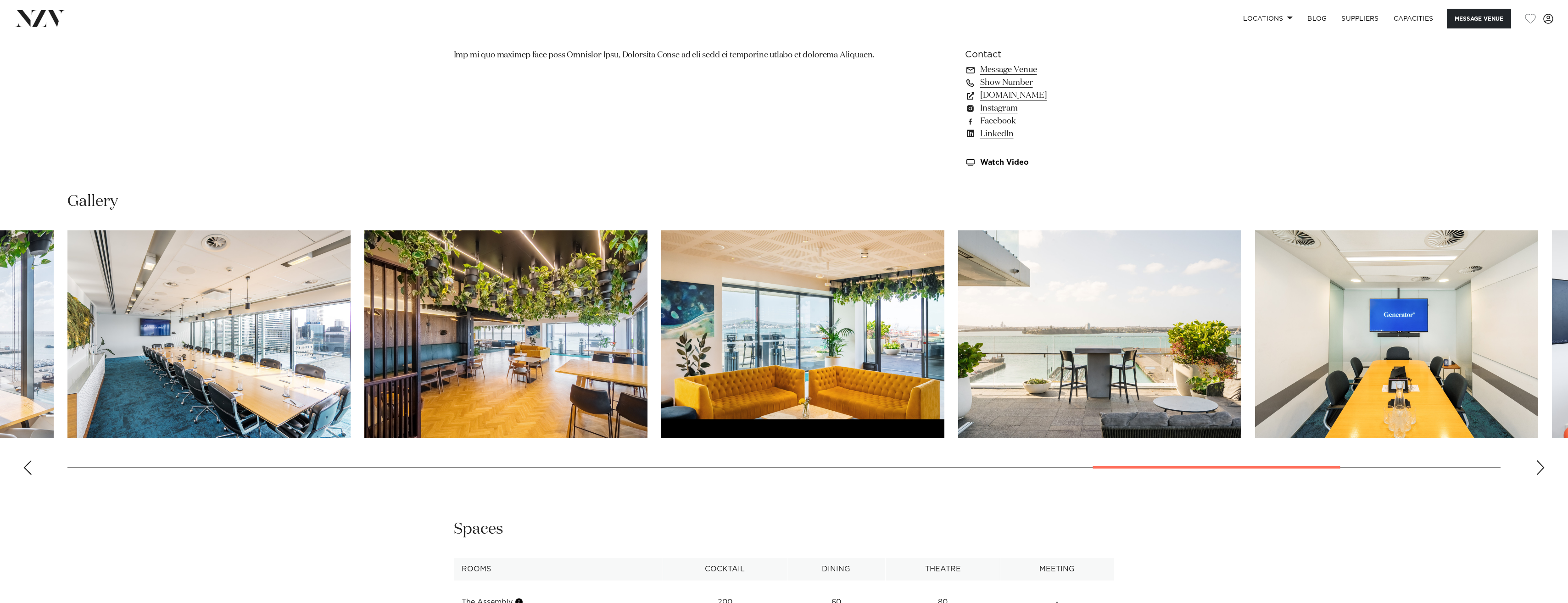
click at [1543, 466] on div "Next slide" at bounding box center [1540, 468] width 9 height 15
